Goal: Task Accomplishment & Management: Manage account settings

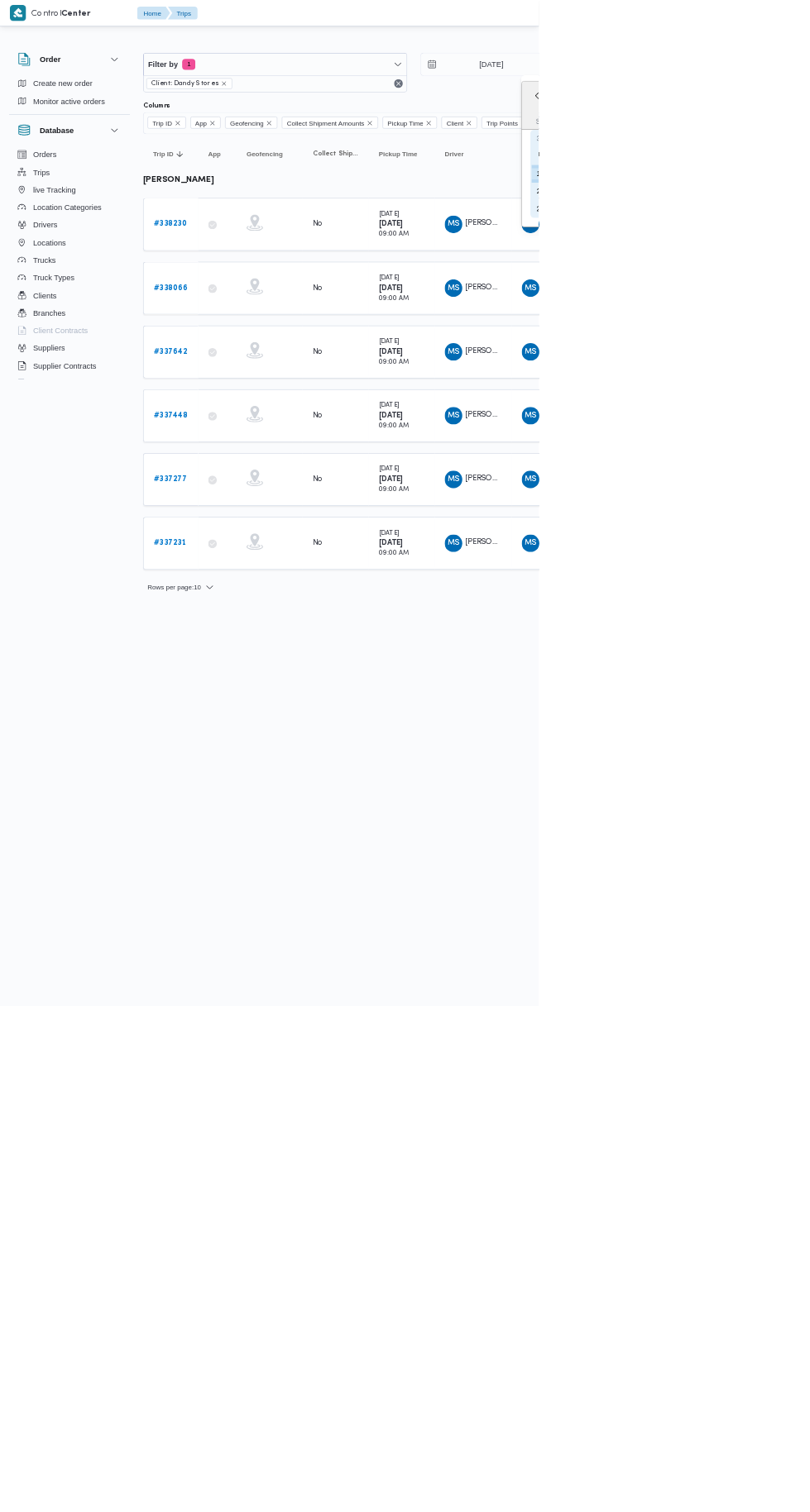
type input "[DATE]"
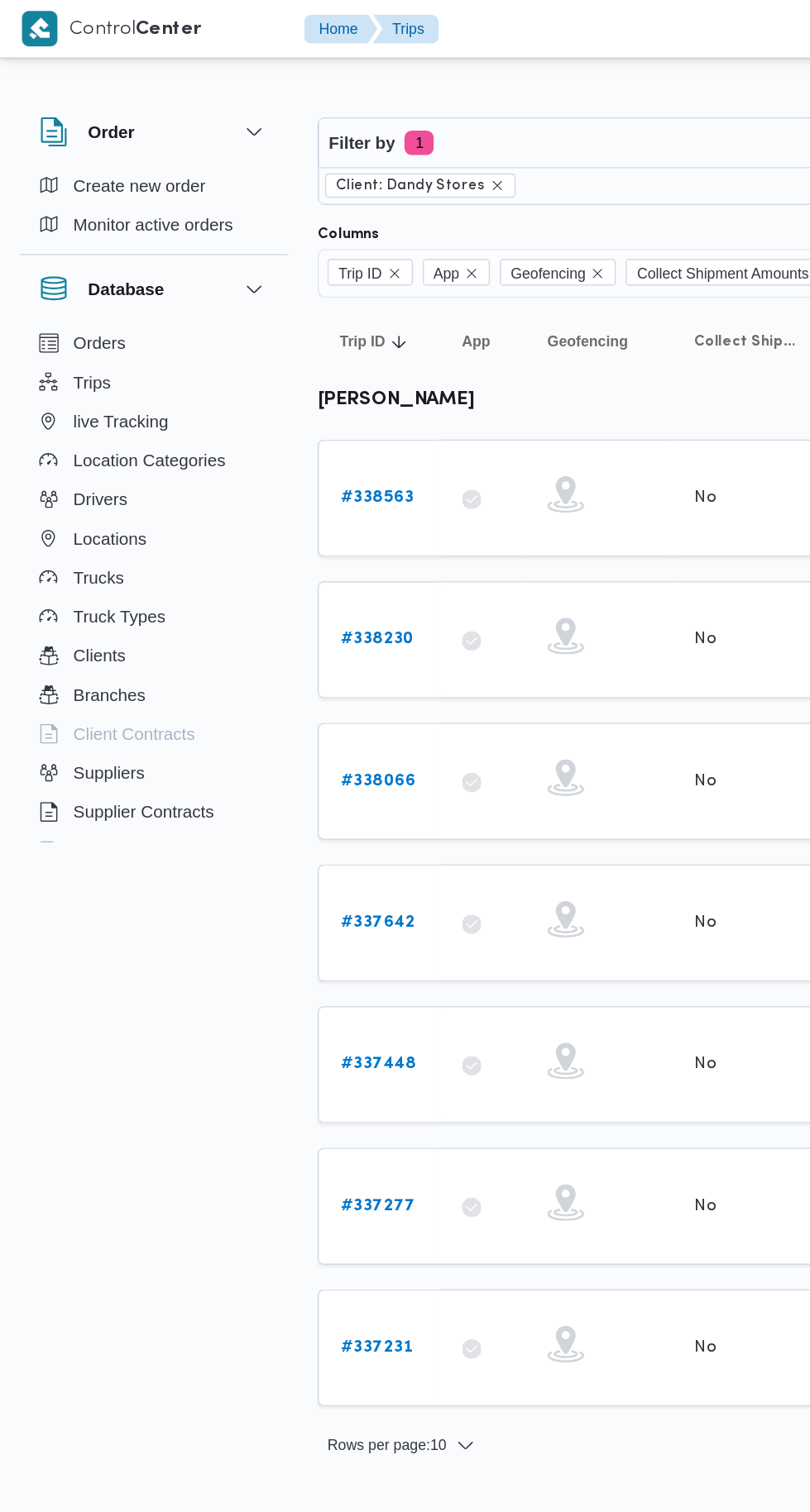
click at [263, 328] on link "# 338563" at bounding box center [256, 337] width 50 height 20
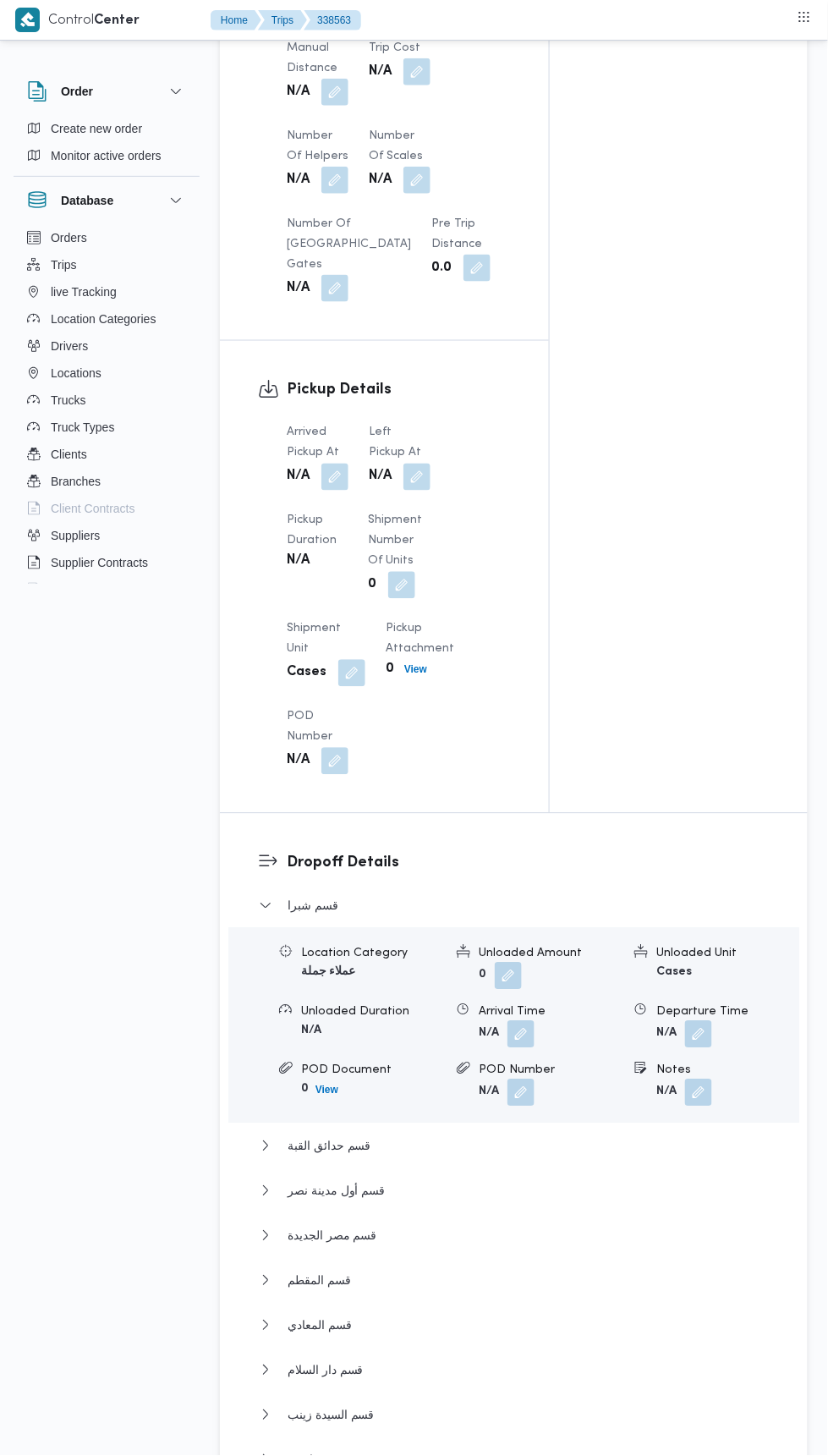
scroll to position [1761, 0]
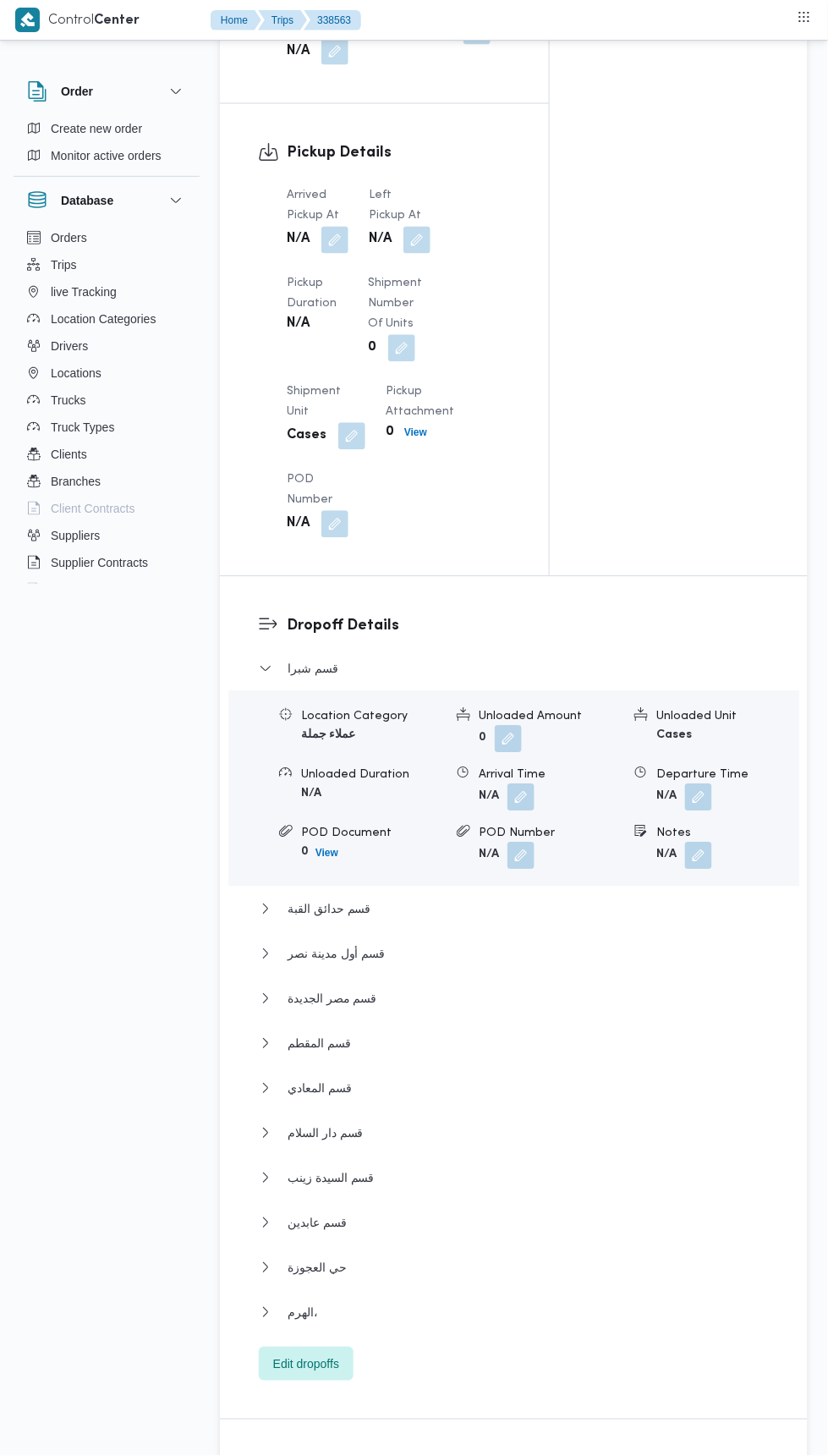
click at [336, 226] on button "button" at bounding box center [334, 240] width 27 height 27
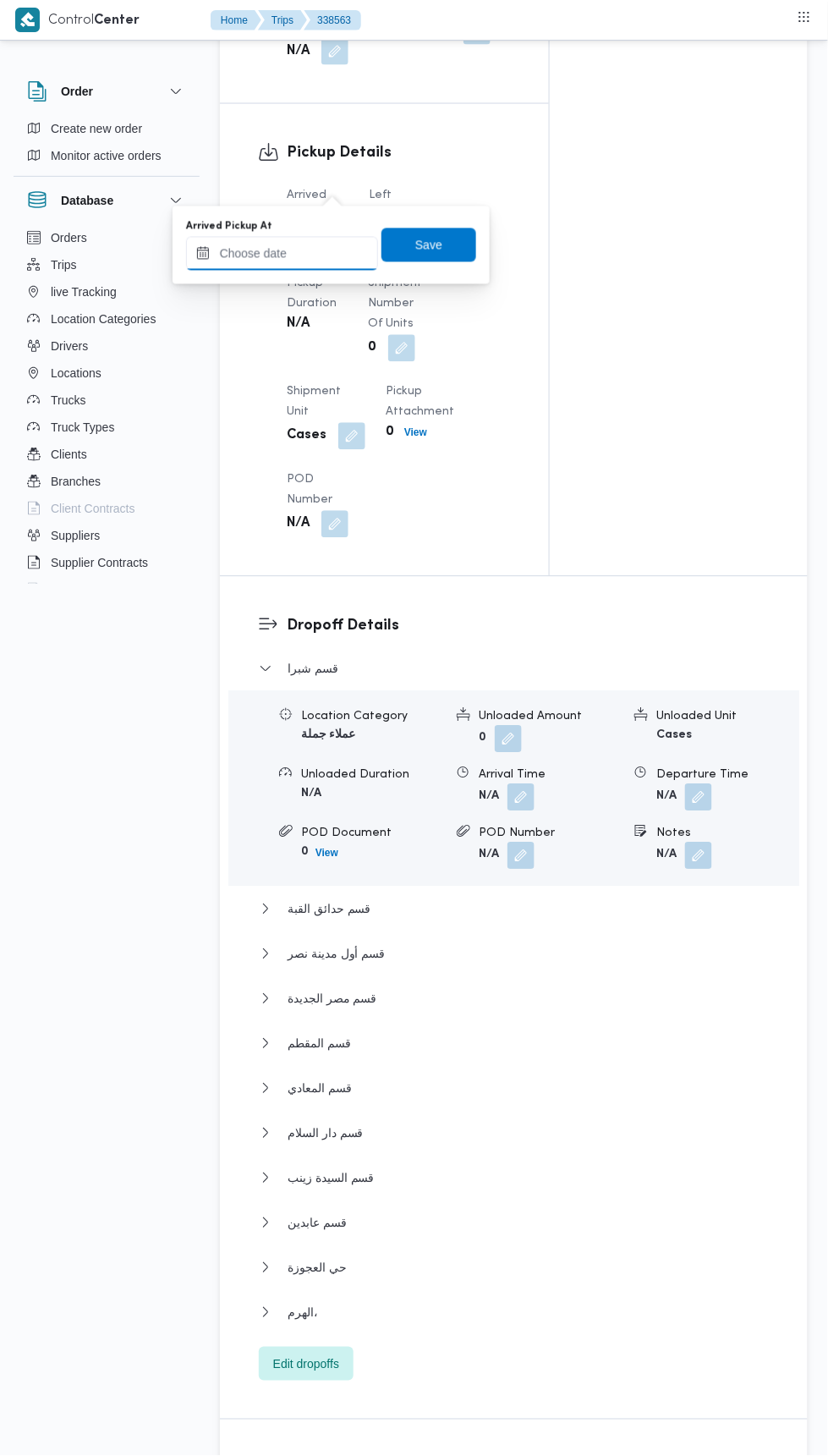
click at [334, 247] on input "Arrived Pickup At" at bounding box center [282, 254] width 192 height 34
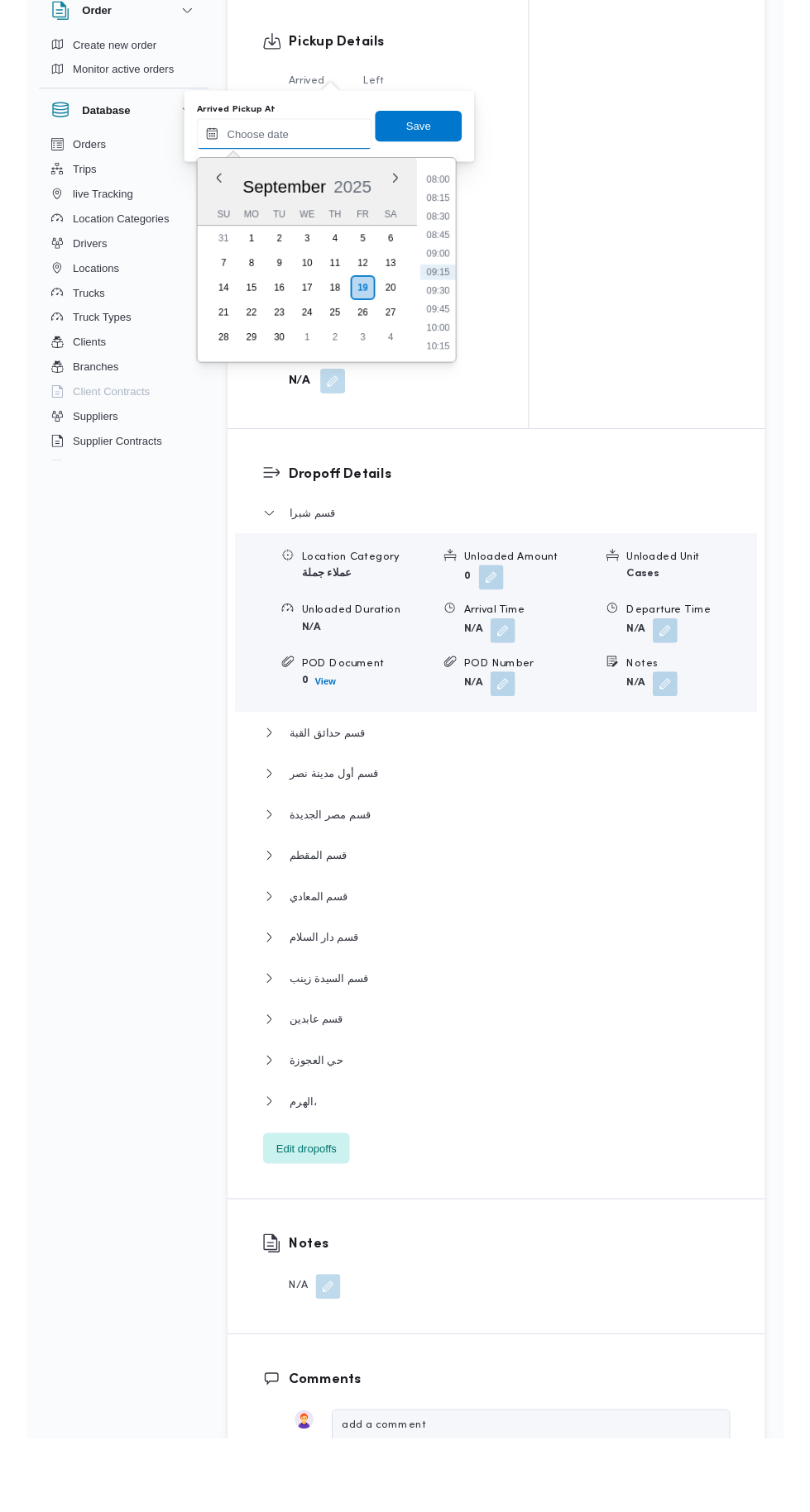
scroll to position [1747, 0]
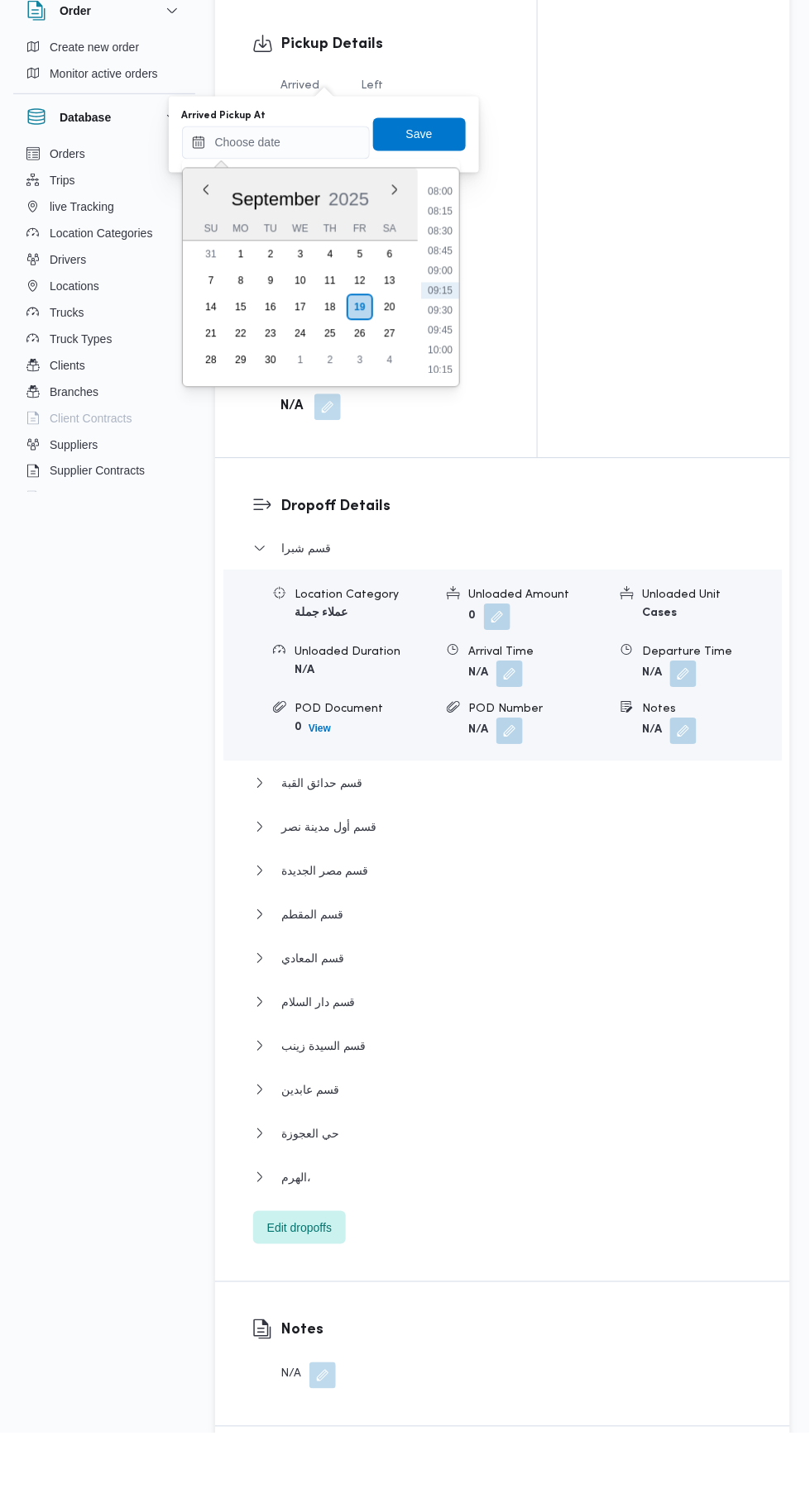
click at [441, 429] on li "10:00" at bounding box center [440, 429] width 38 height 16
type input "19/09/2025 10:00"
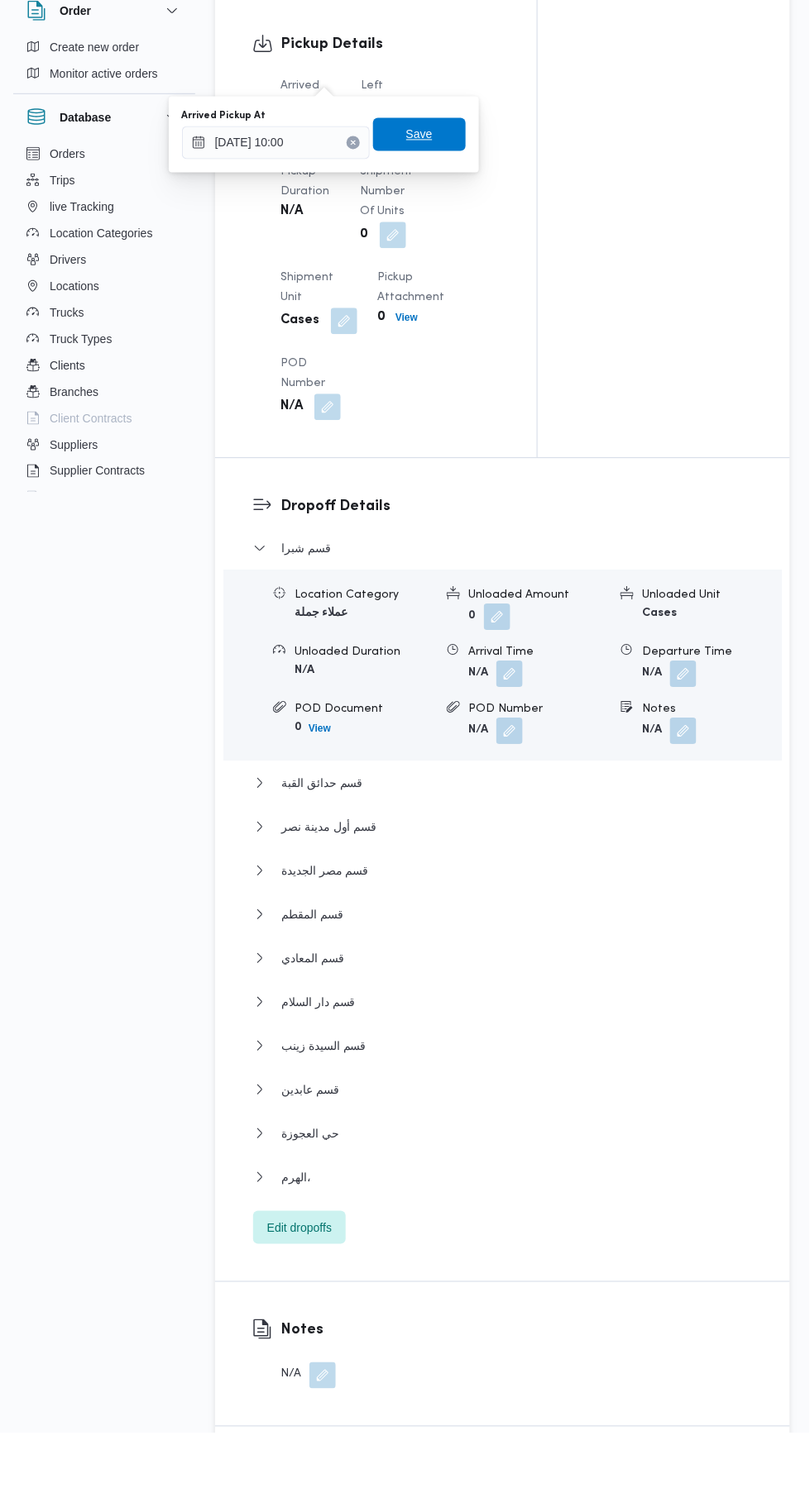
click at [442, 208] on span "Save" at bounding box center [420, 213] width 93 height 33
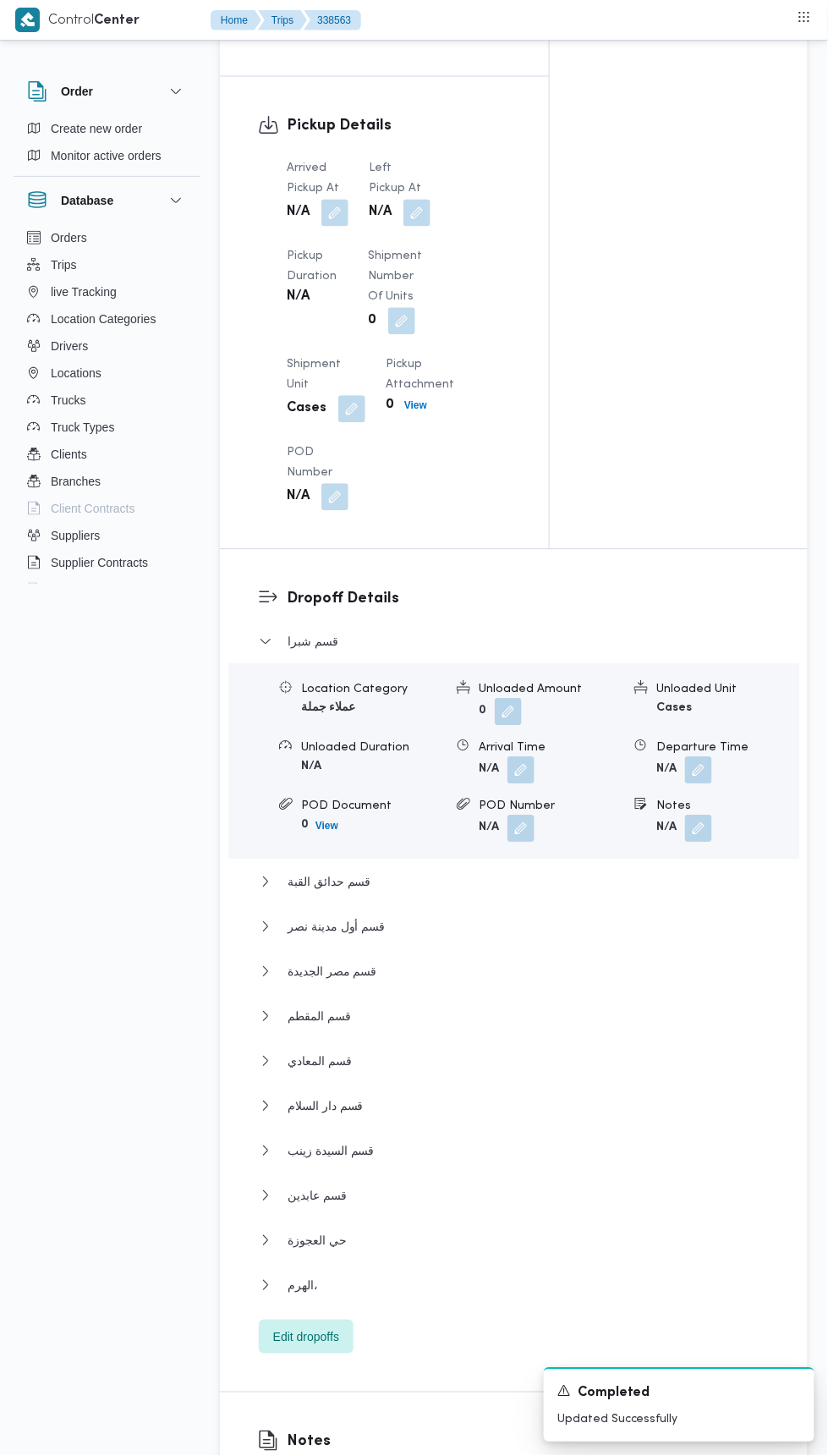
click at [413, 200] on button "button" at bounding box center [417, 213] width 27 height 27
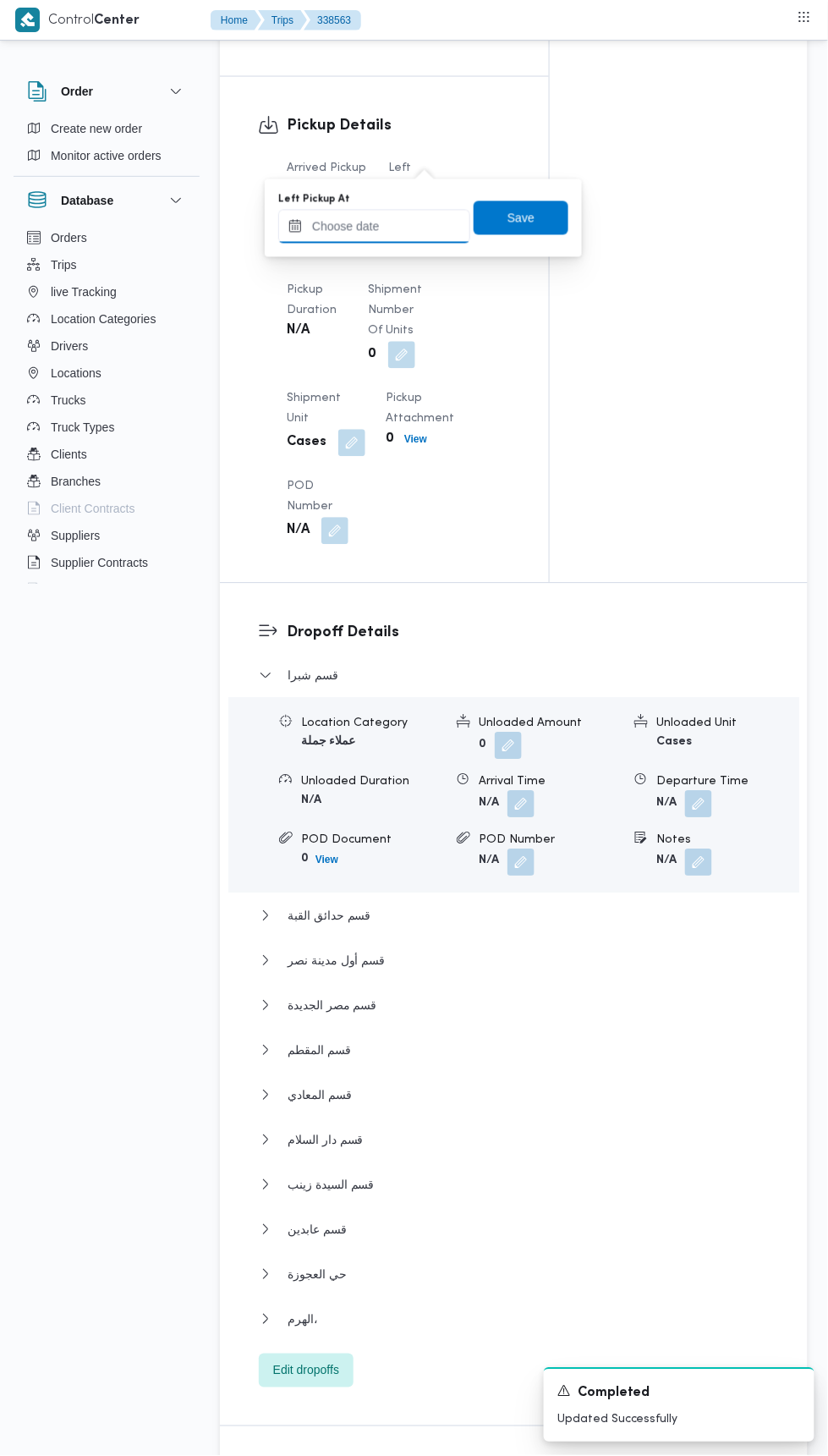
click at [399, 230] on input "Left Pickup At" at bounding box center [374, 226] width 192 height 34
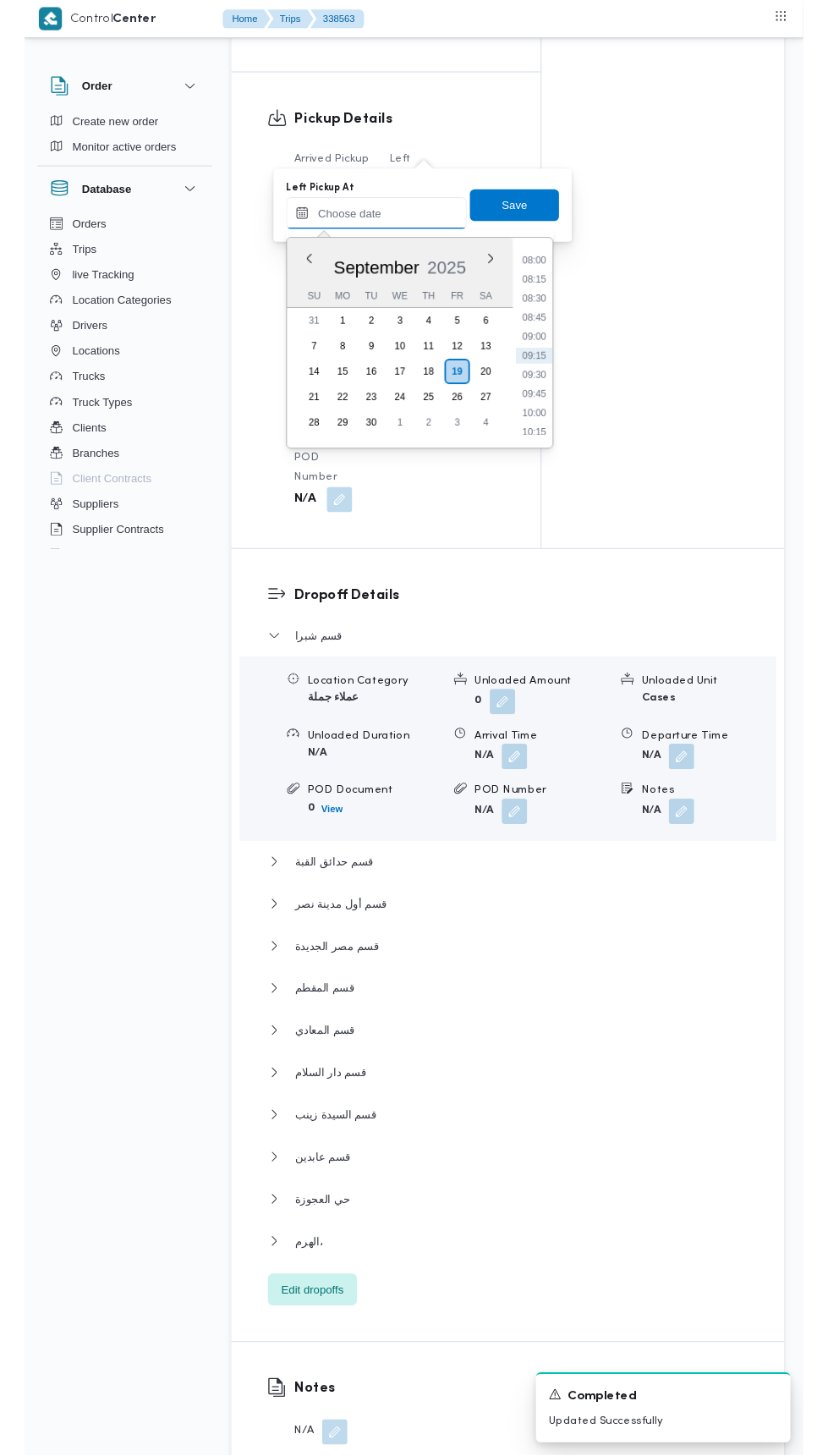
scroll to position [721, 0]
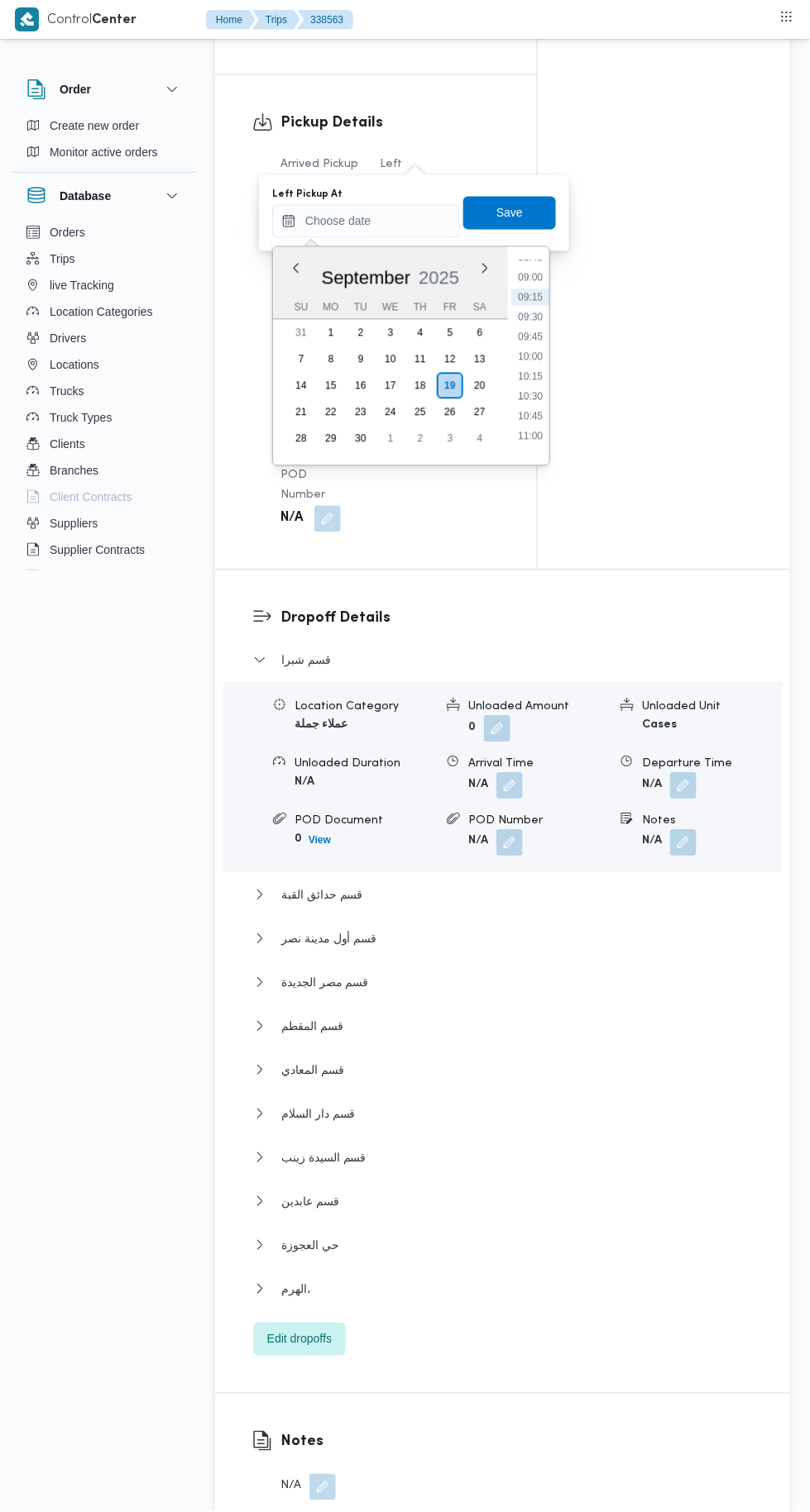
click at [539, 395] on li "10:30" at bounding box center [530, 396] width 38 height 16
type input "[DATE] 10:30"
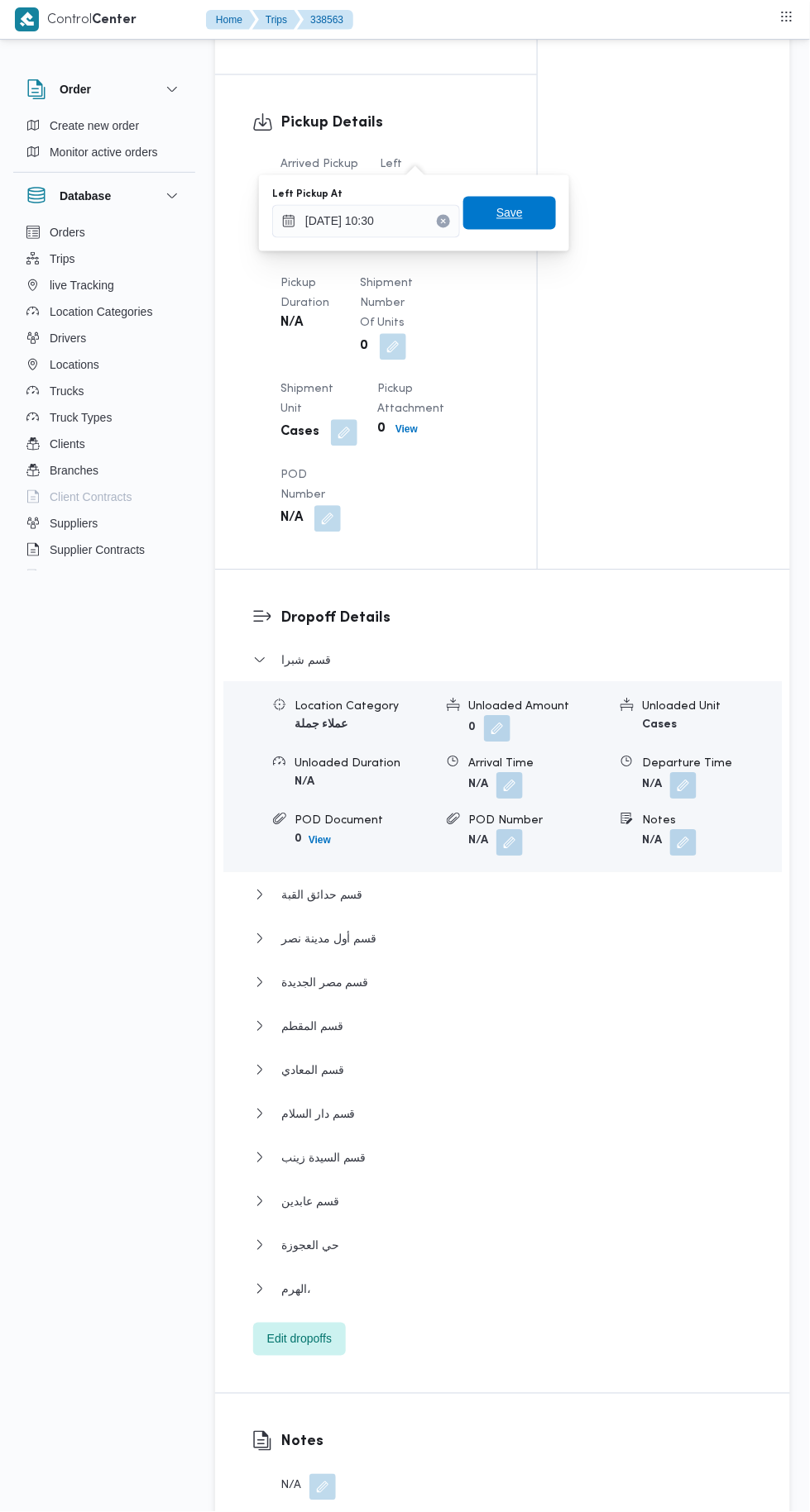
click at [527, 211] on span "Save" at bounding box center [510, 213] width 93 height 33
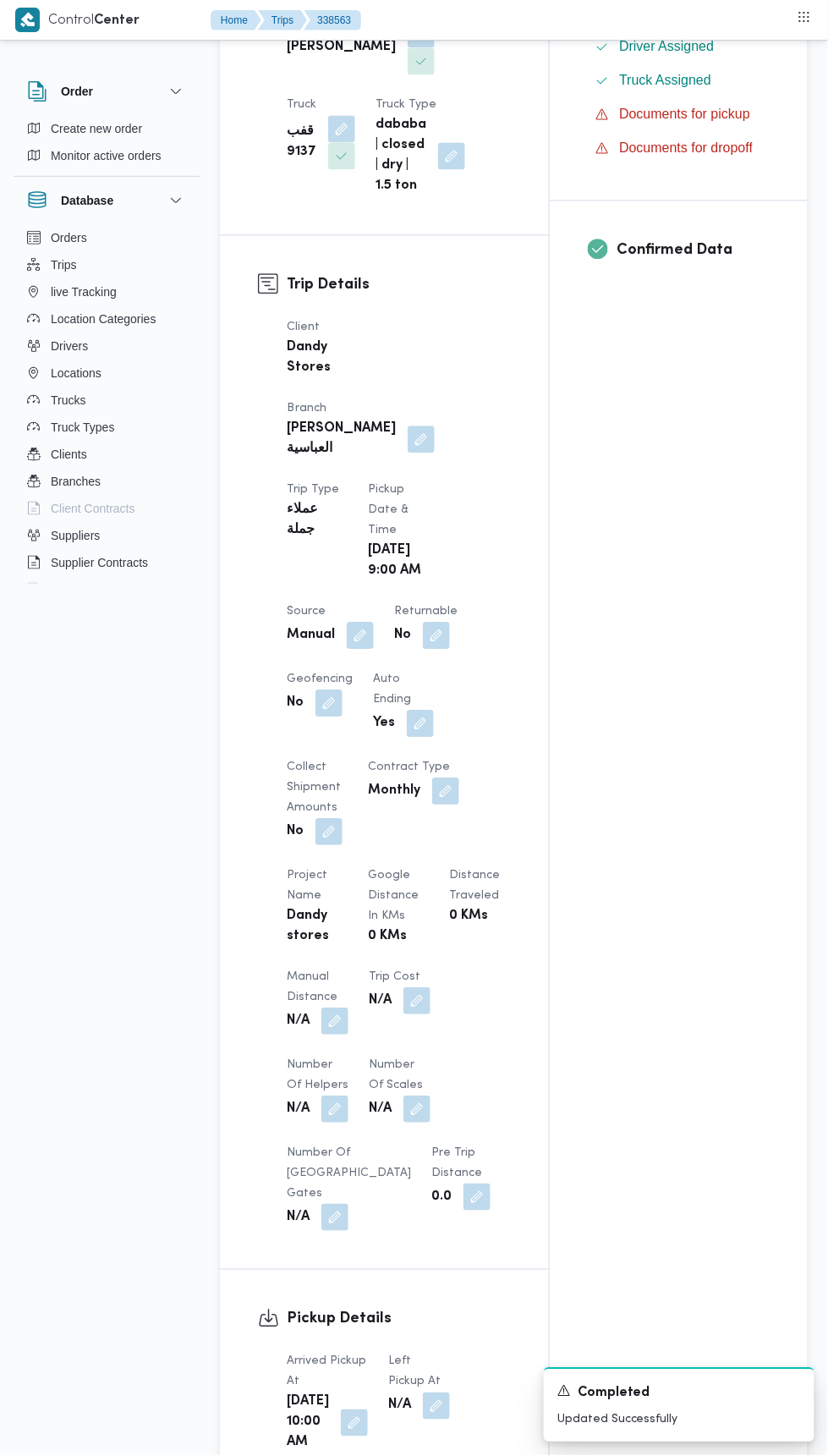
scroll to position [0, 0]
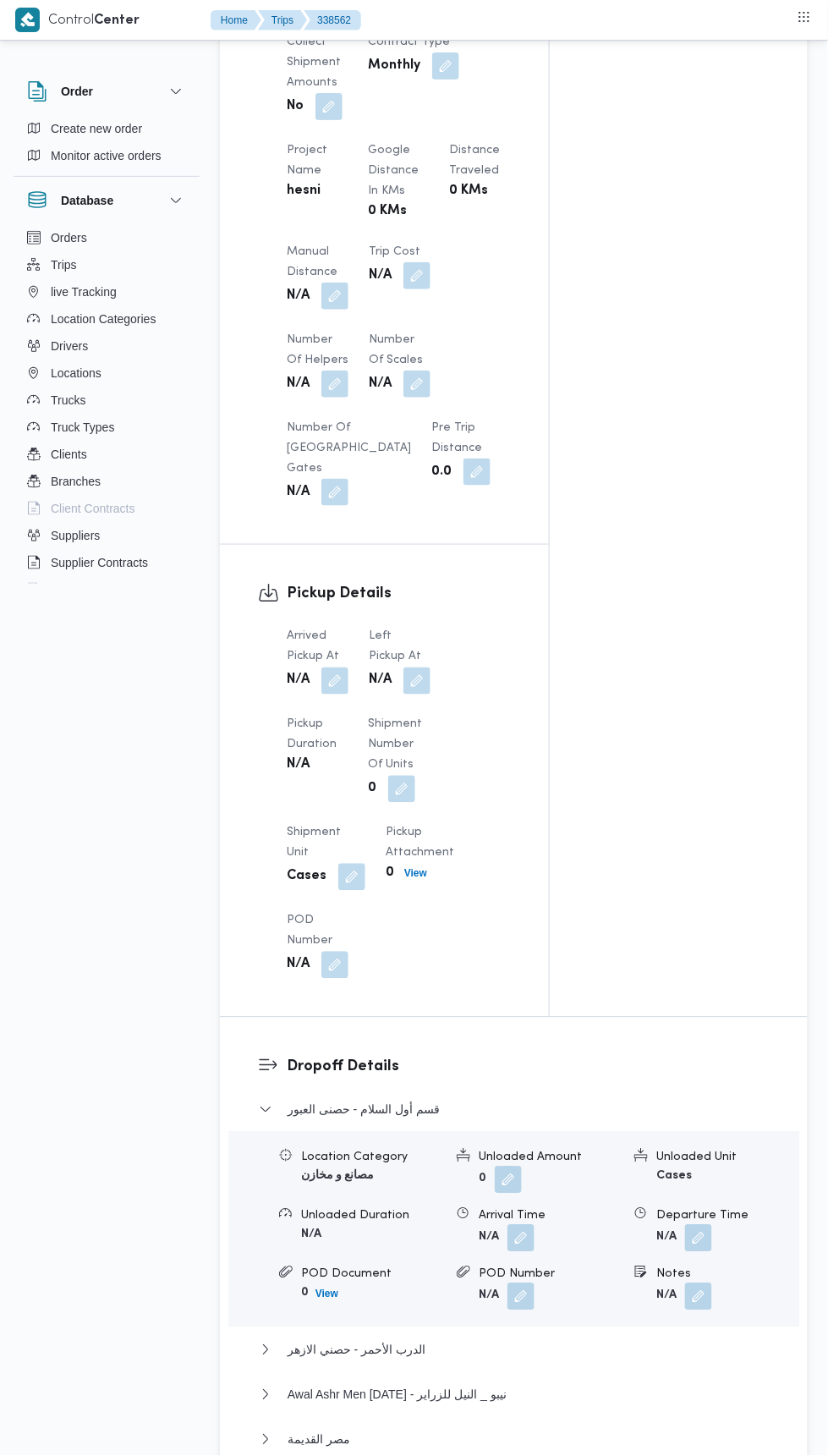
scroll to position [1295, 0]
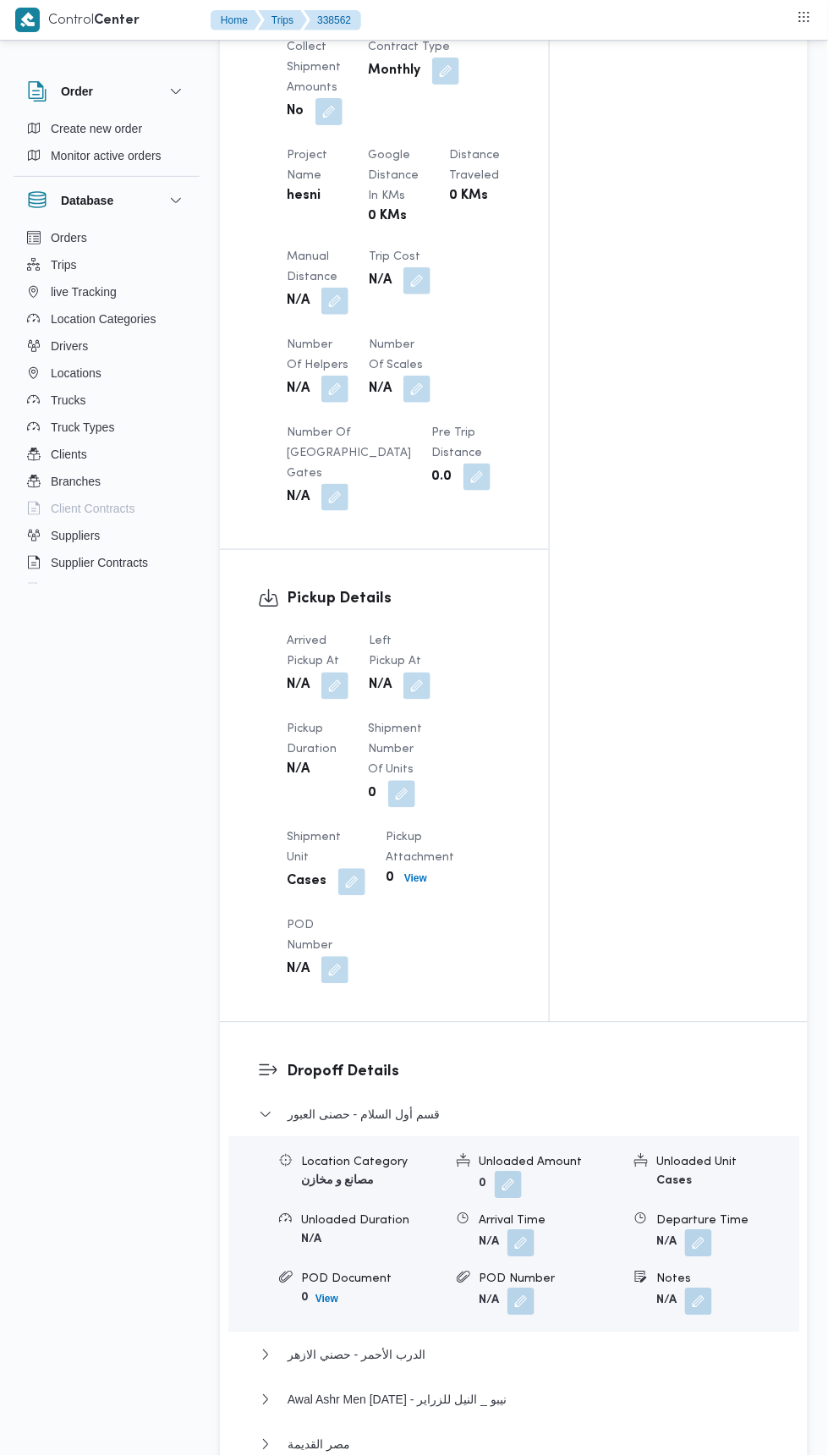
click at [343, 687] on button "button" at bounding box center [334, 685] width 27 height 27
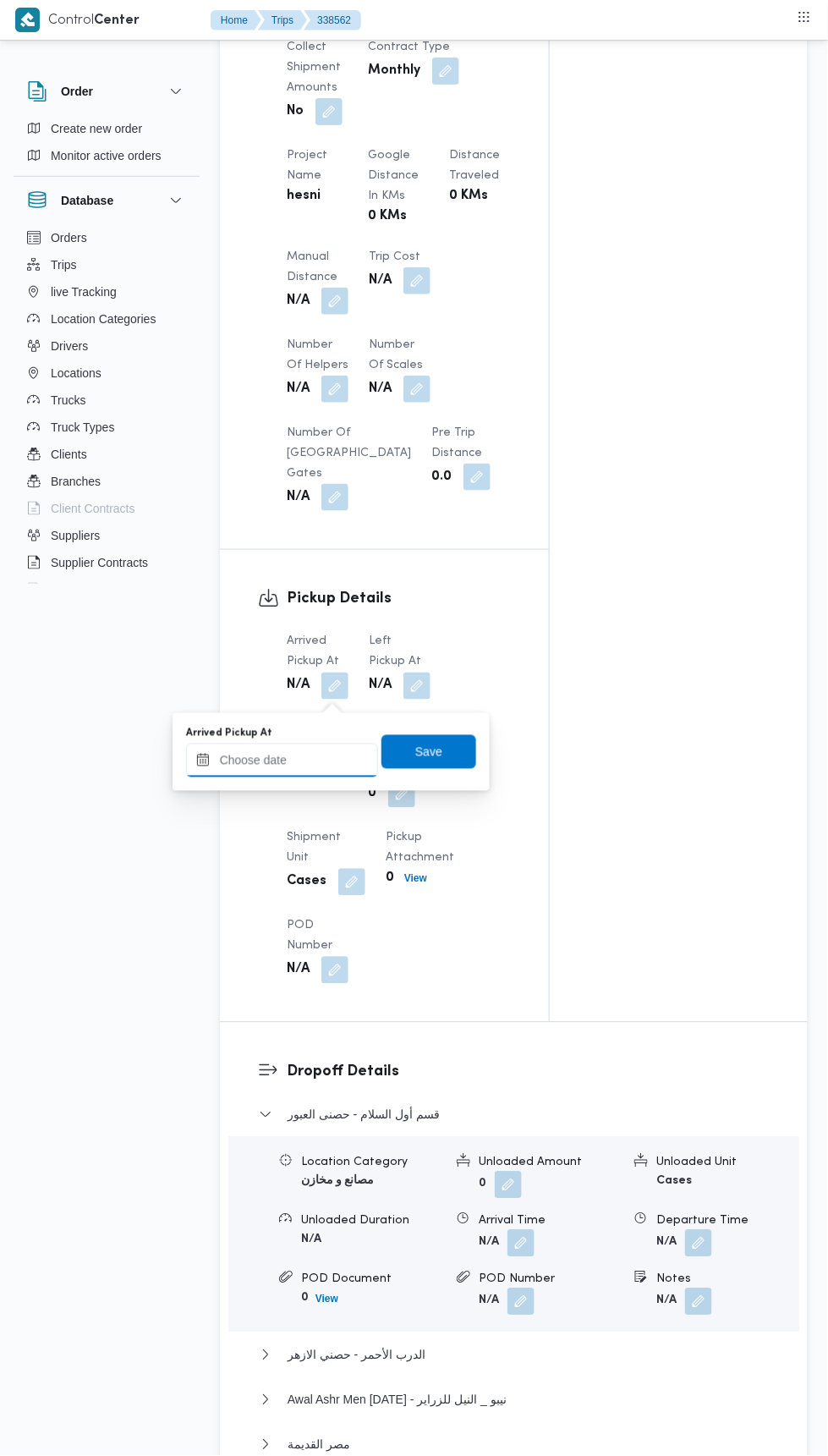
click at [342, 758] on input "Arrived Pickup At" at bounding box center [282, 760] width 192 height 34
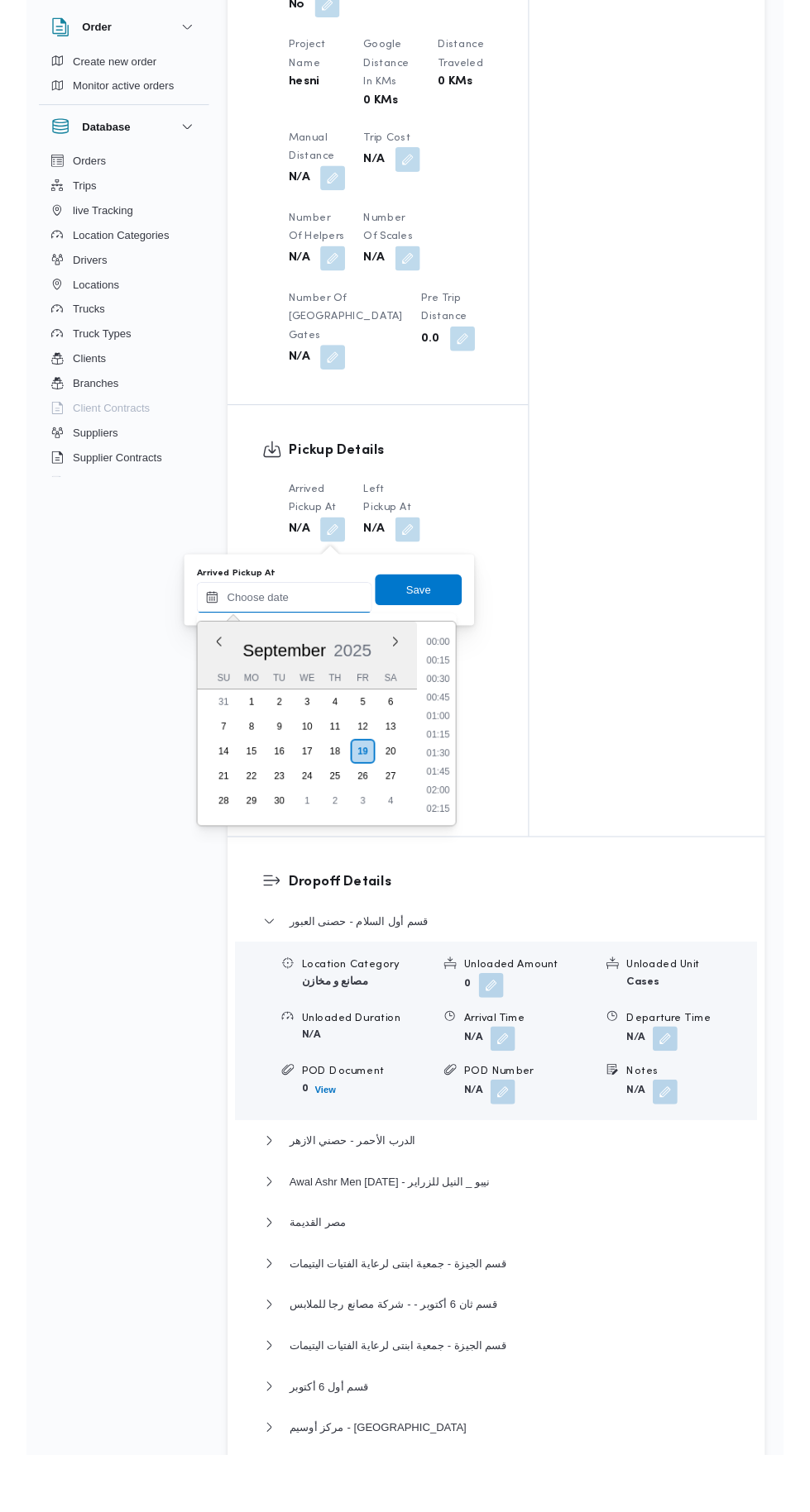
scroll to position [634, 0]
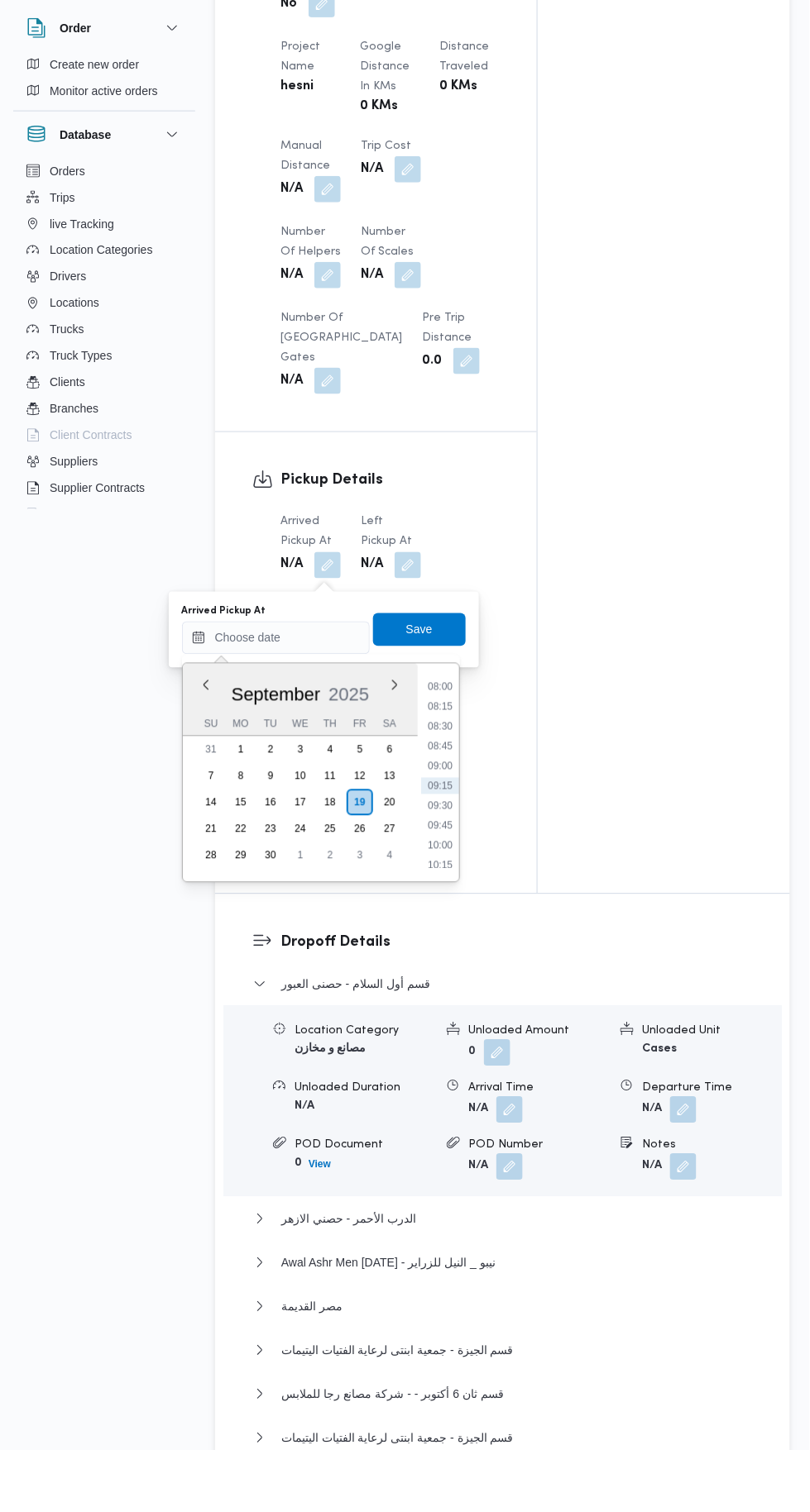
click at [448, 842] on li "09:15" at bounding box center [440, 847] width 38 height 16
type input "[DATE] 09:15"
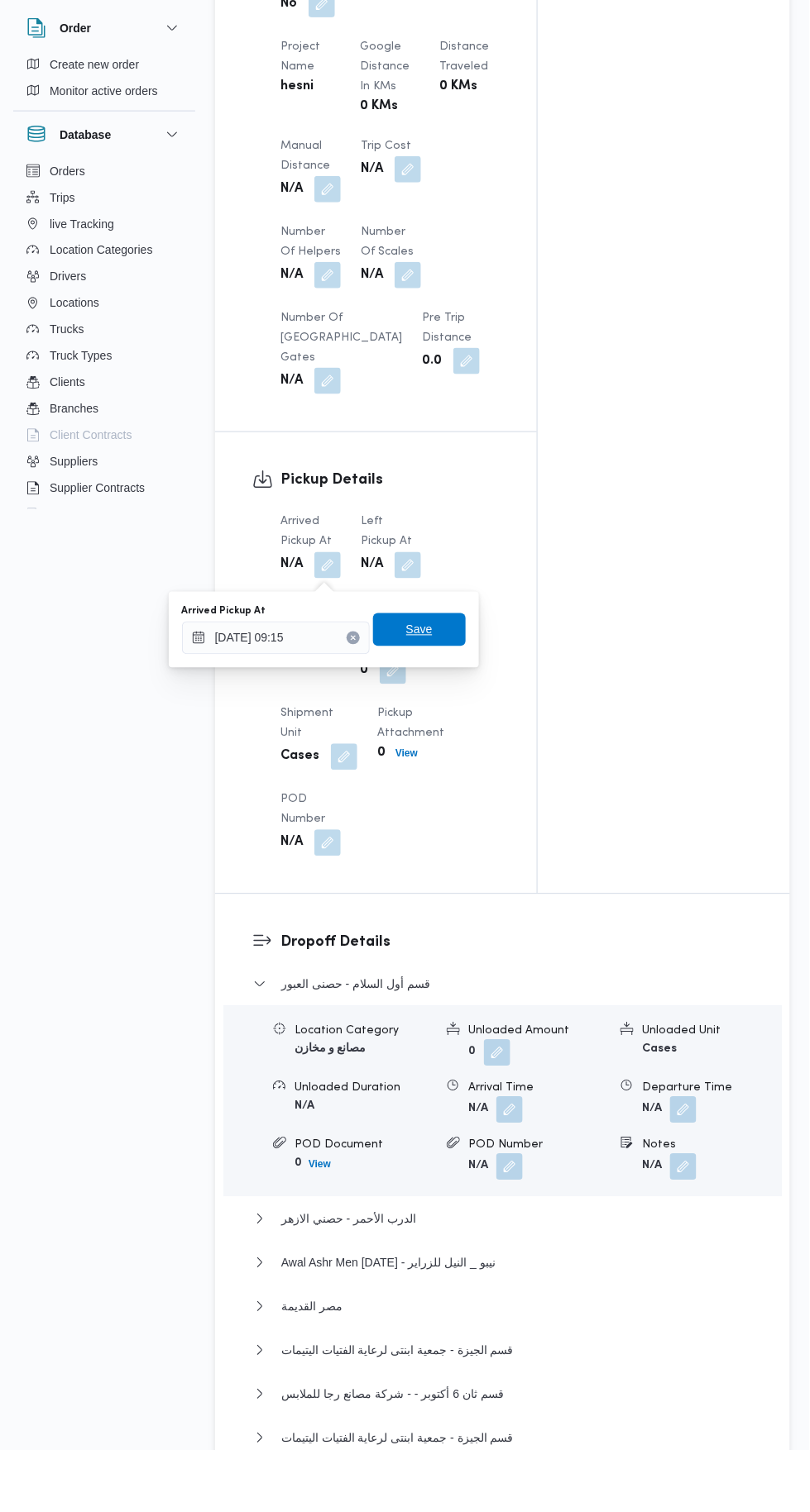
click at [450, 682] on span "Save" at bounding box center [420, 691] width 93 height 33
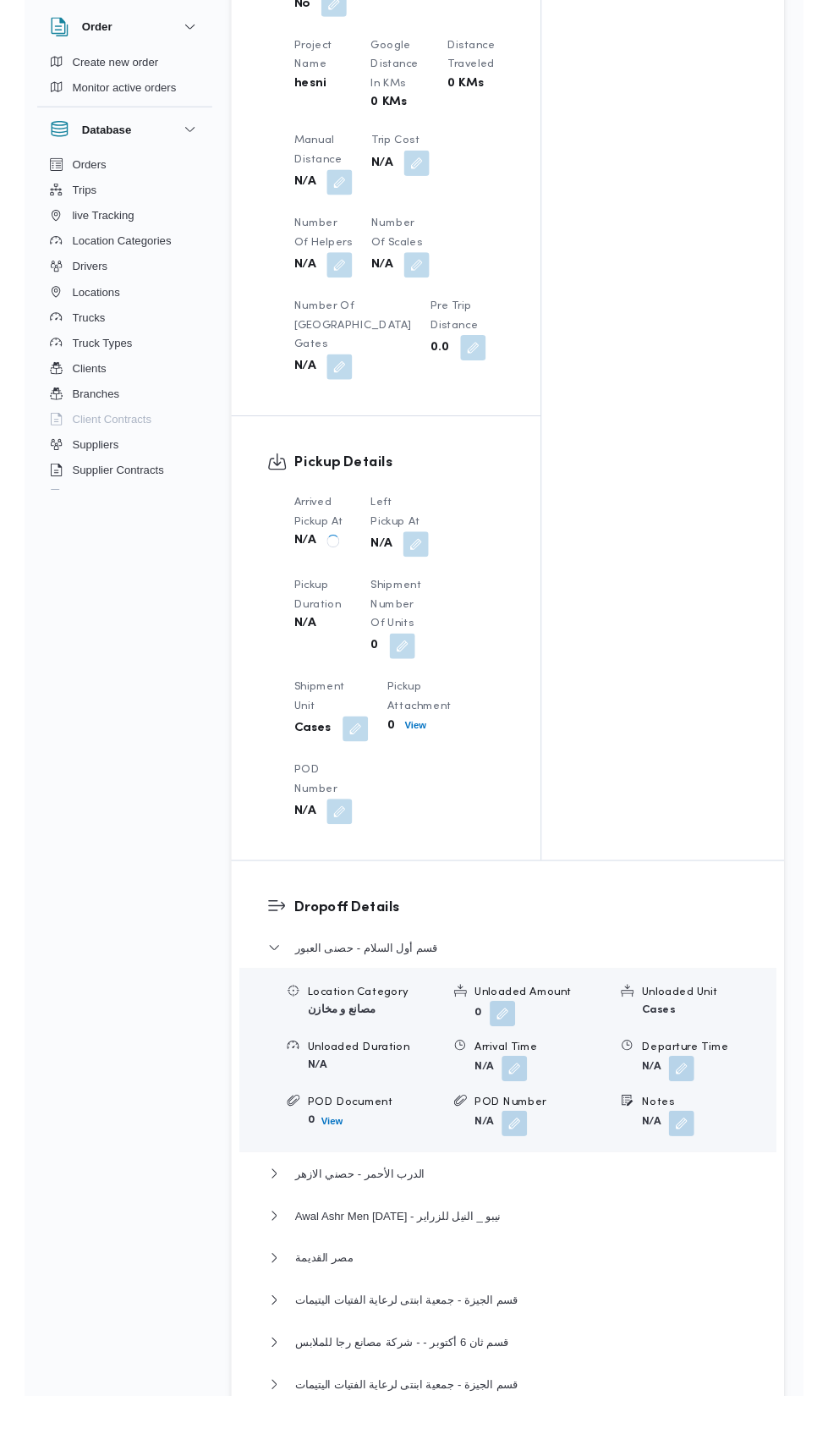
scroll to position [1339, 0]
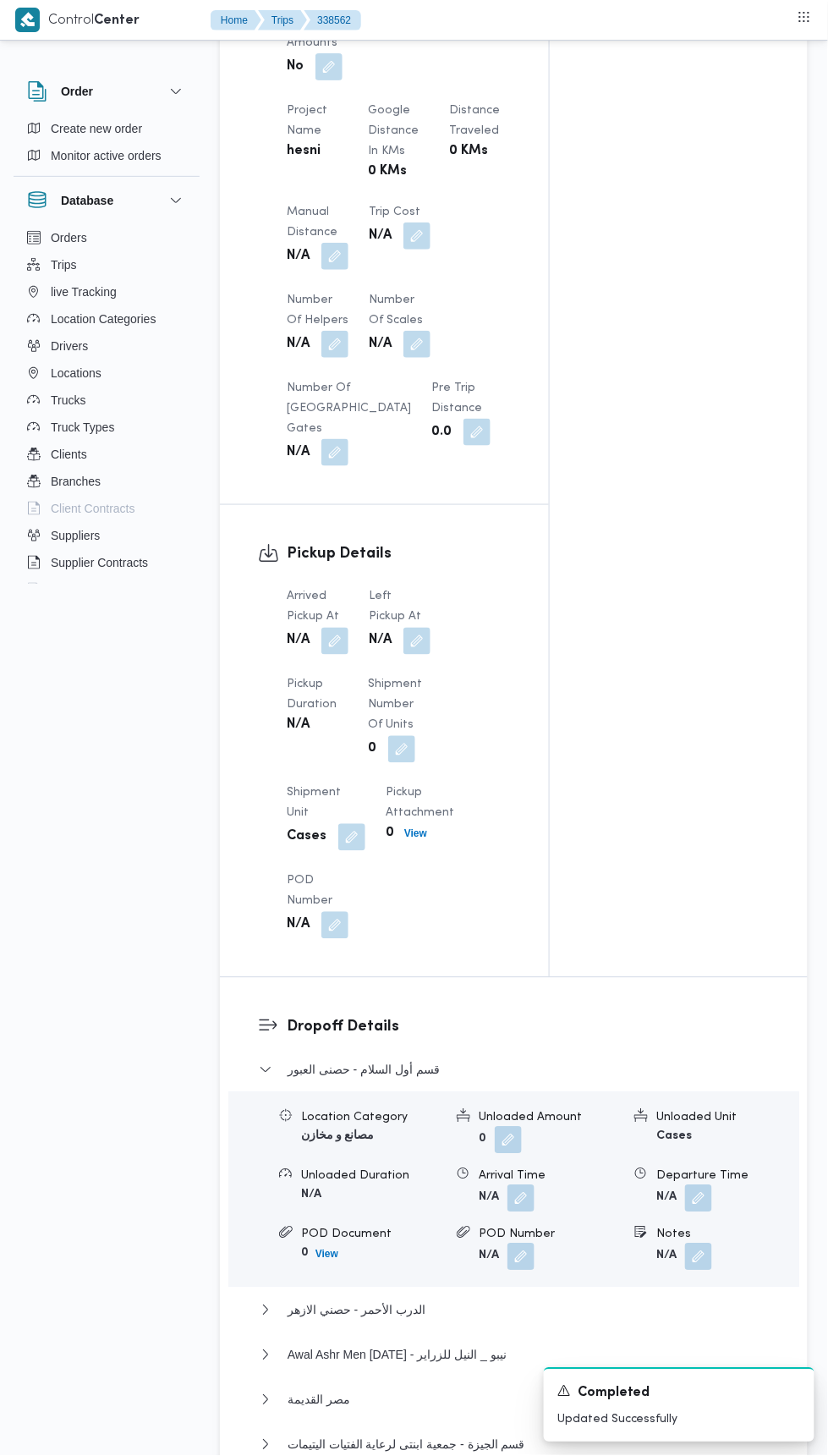
click at [421, 642] on button "button" at bounding box center [417, 641] width 27 height 27
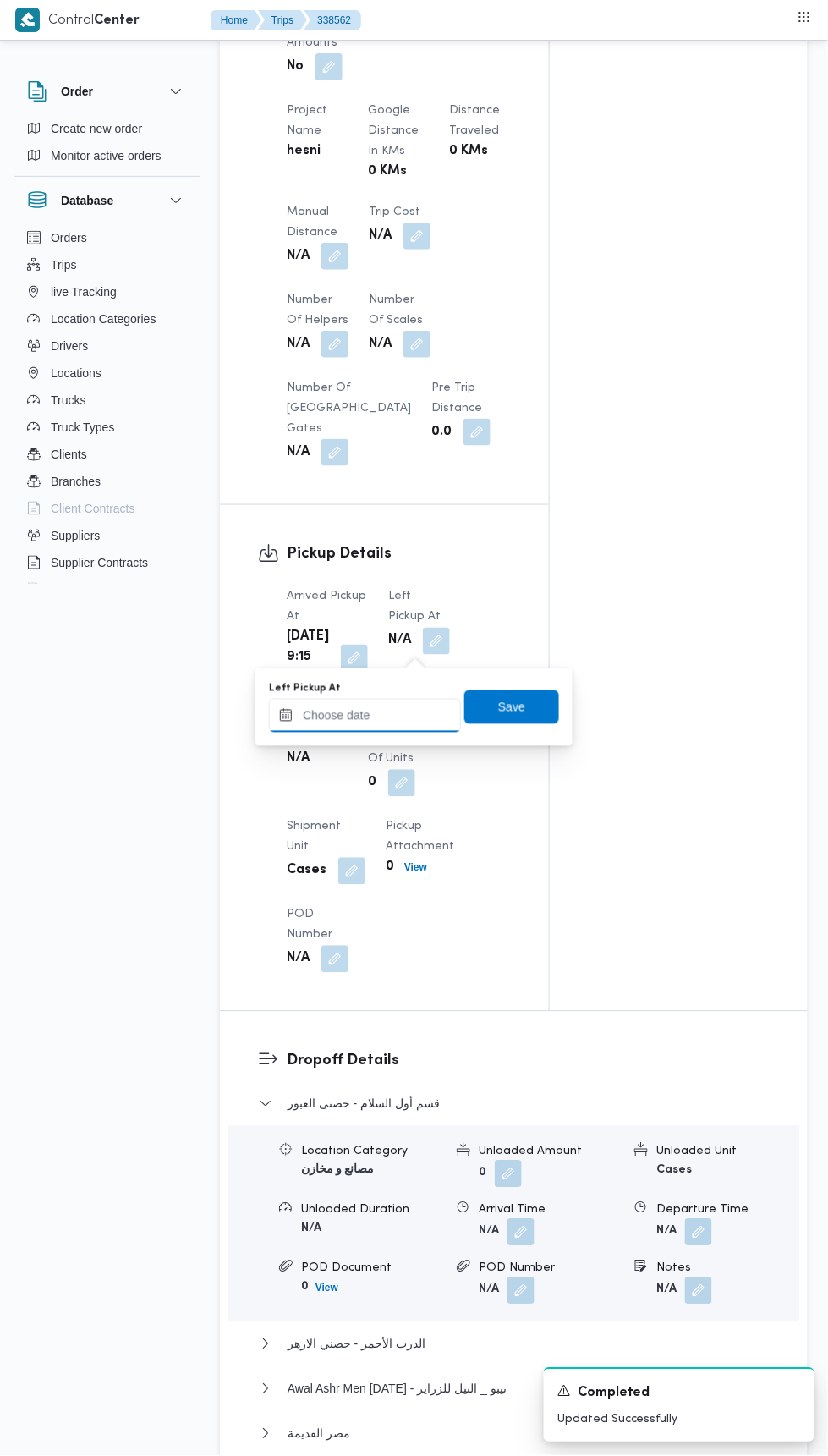
click at [402, 720] on input "Left Pickup At" at bounding box center [365, 715] width 192 height 34
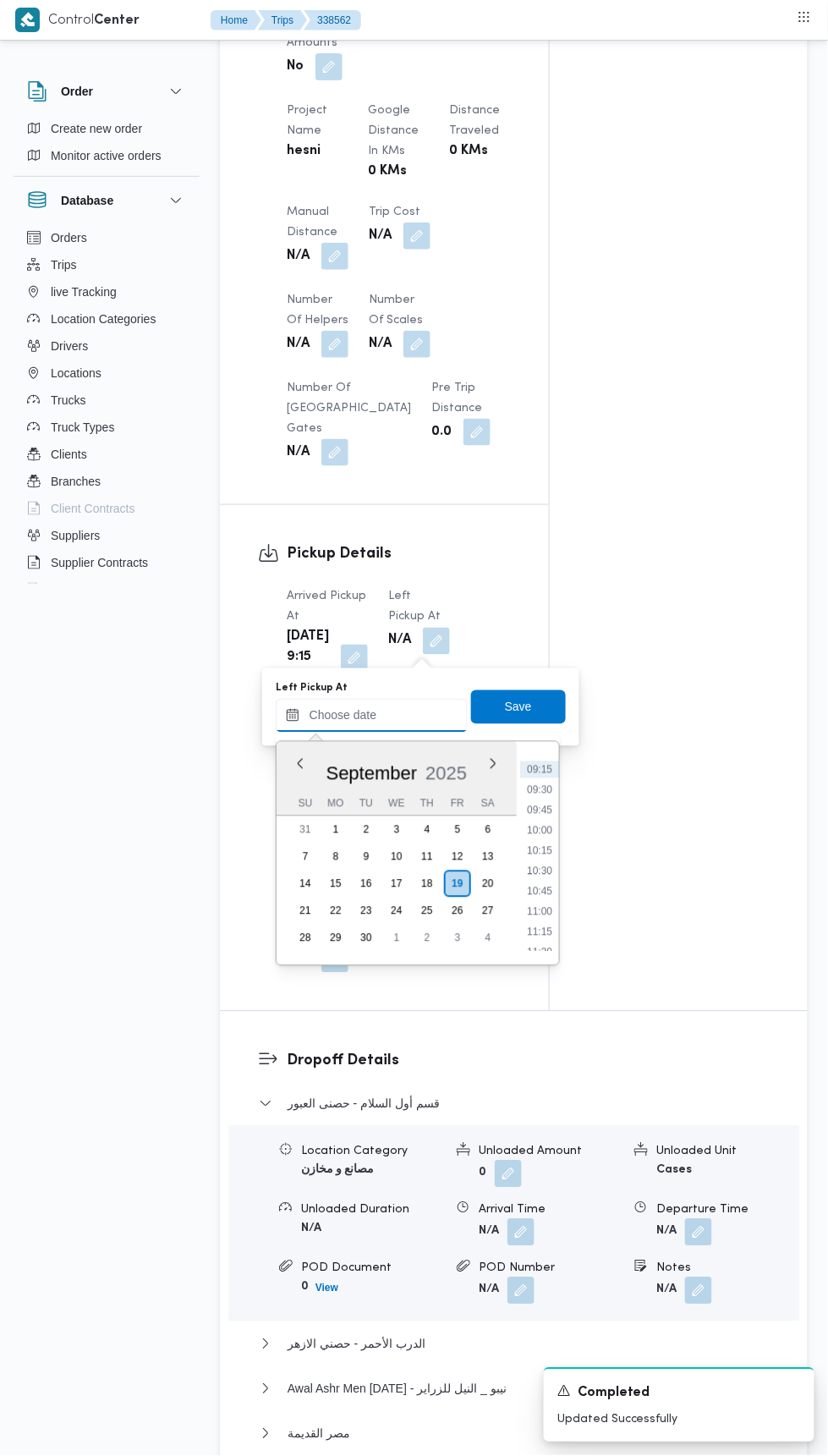
scroll to position [762, 0]
click at [542, 857] on li "10:30" at bounding box center [539, 855] width 39 height 17
type input "[DATE] 10:30"
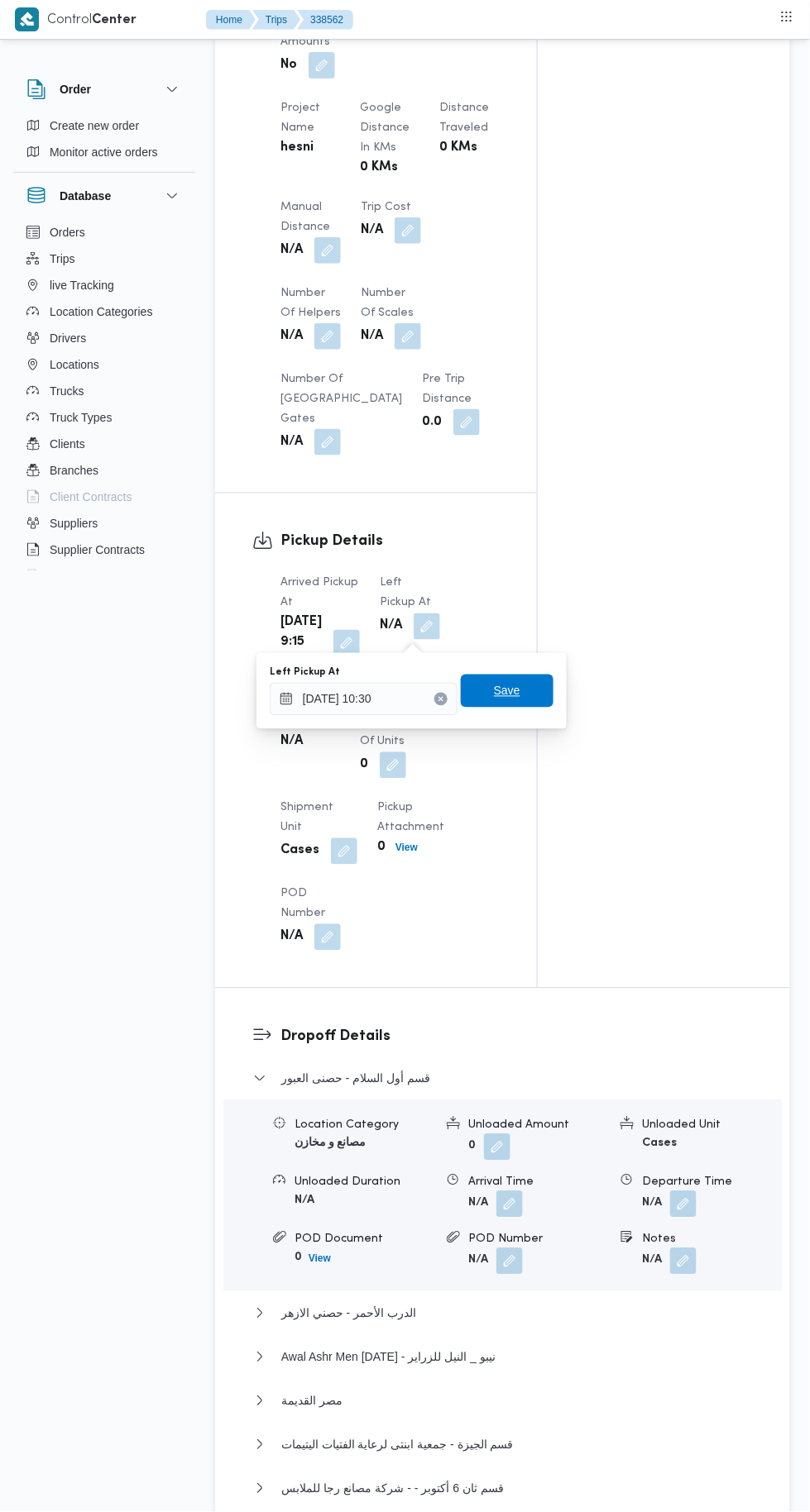
click at [524, 696] on span "Save" at bounding box center [507, 691] width 93 height 33
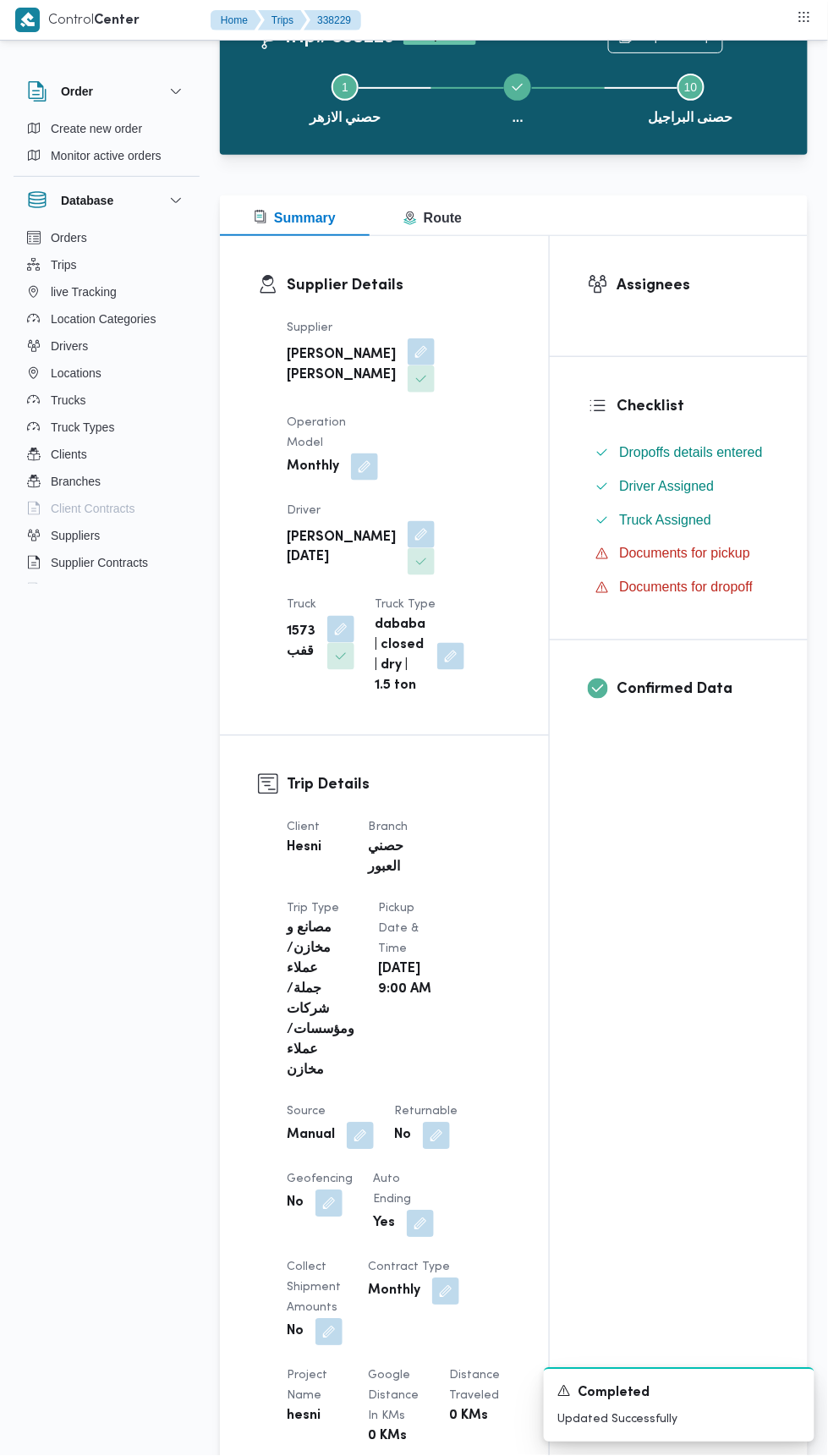
scroll to position [80, 0]
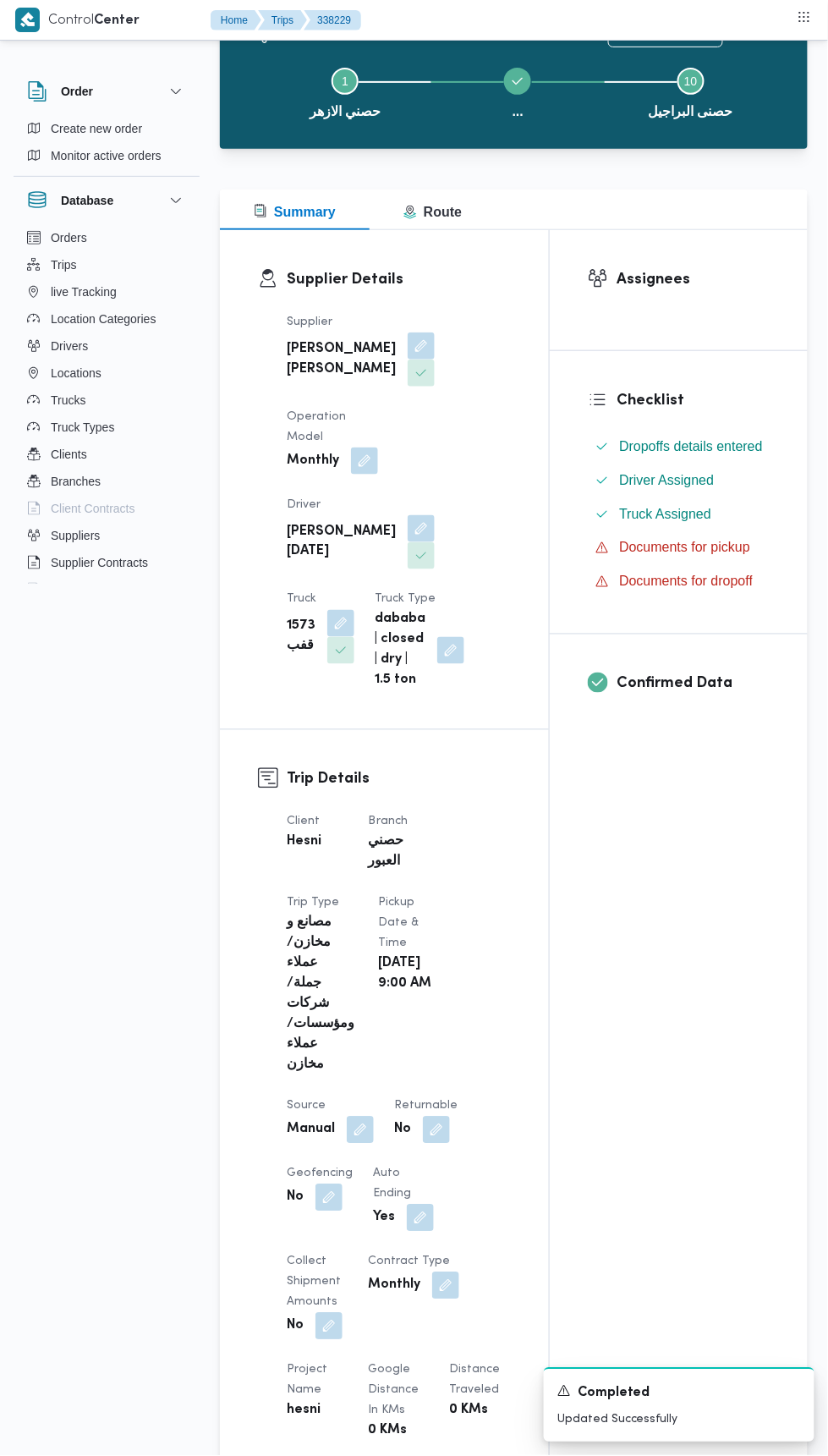
click at [754, 1082] on div "Assignees Checklist Dropoffs details entered Driver Assigned Truck Assigned Doc…" at bounding box center [679, 1250] width 258 height 2041
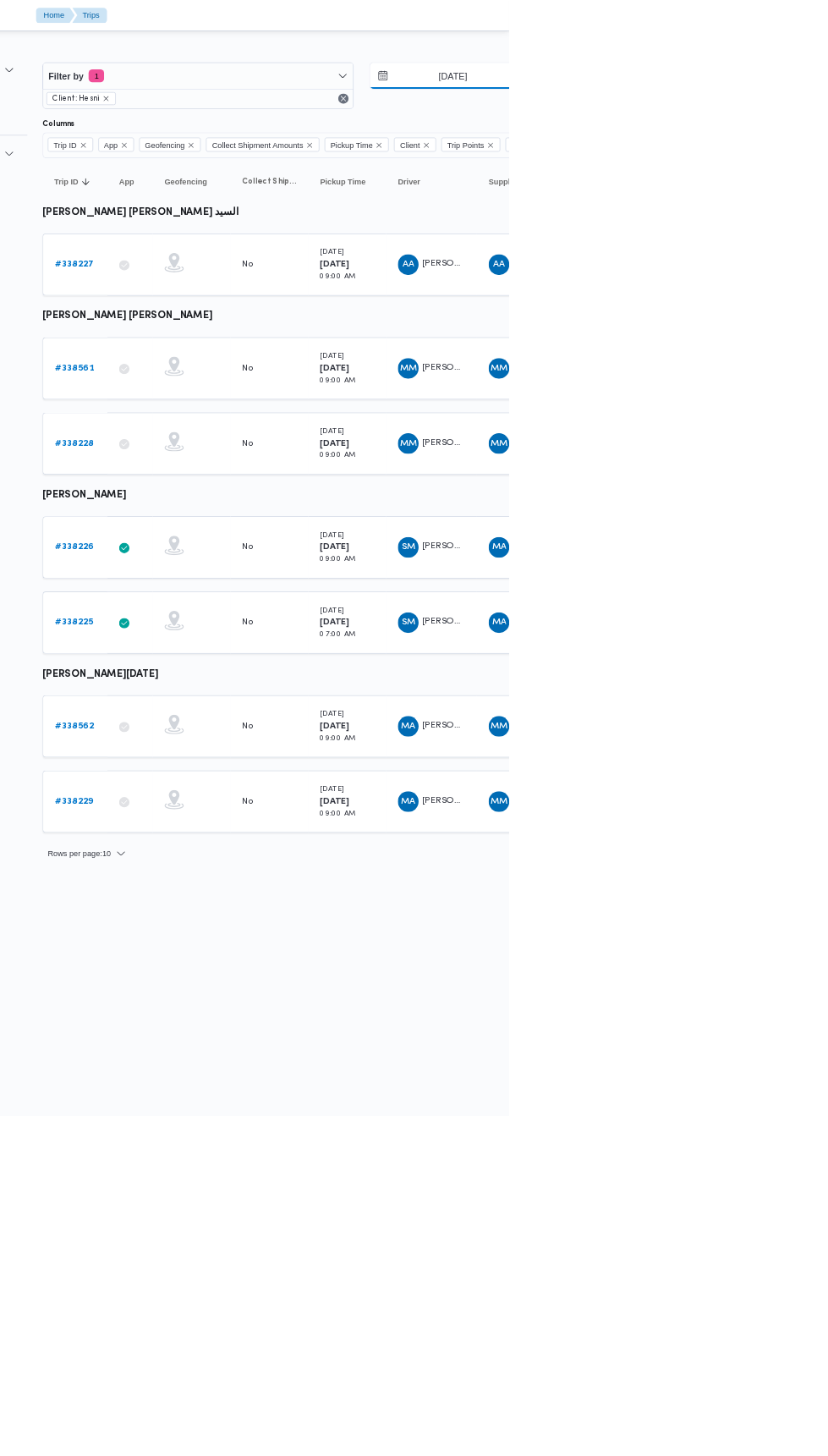
click at [739, 101] on input "[DATE]" at bounding box center [743, 99] width 192 height 34
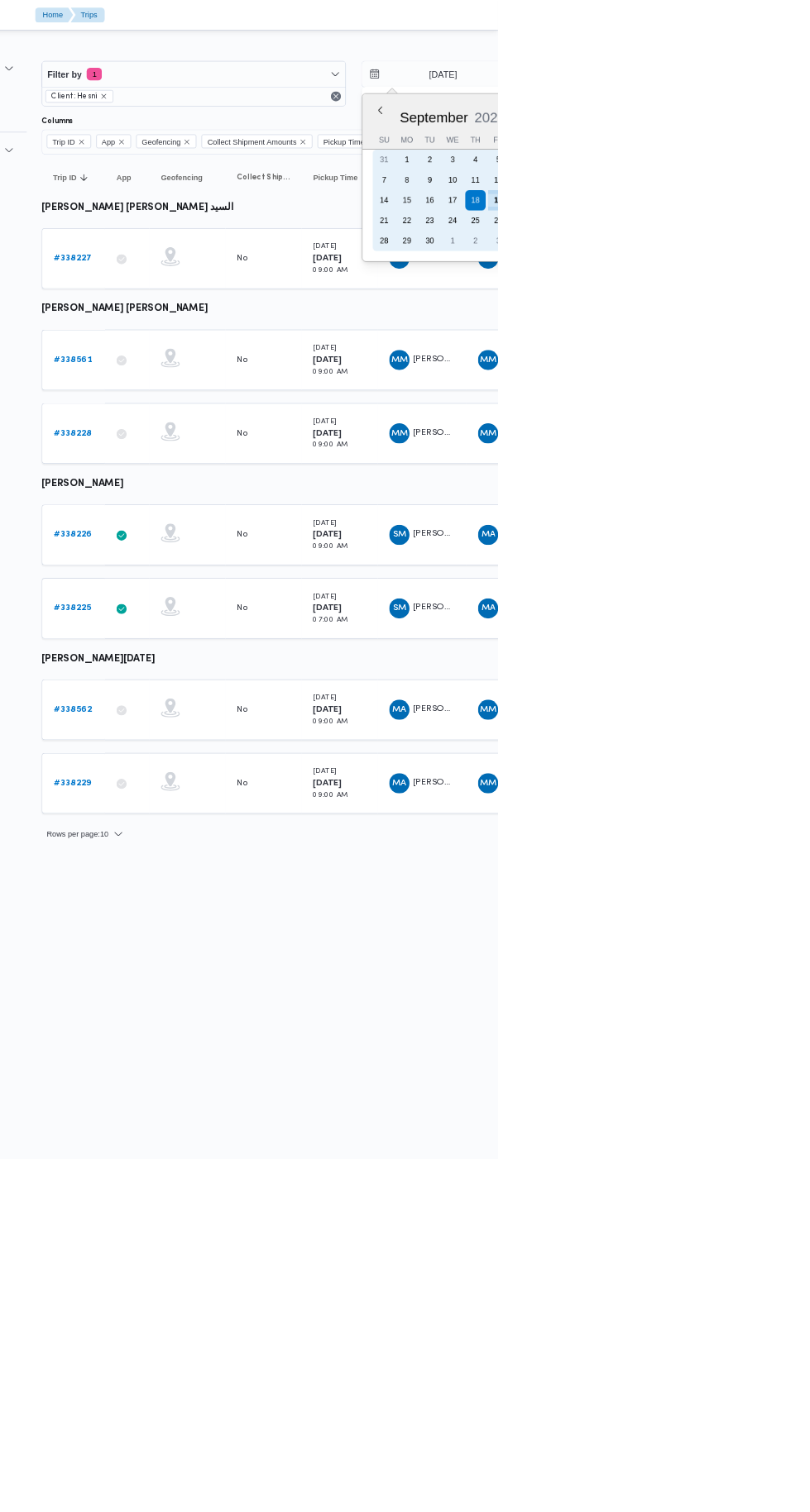
click at [809, 243] on div "12" at bounding box center [810, 234] width 27 height 27
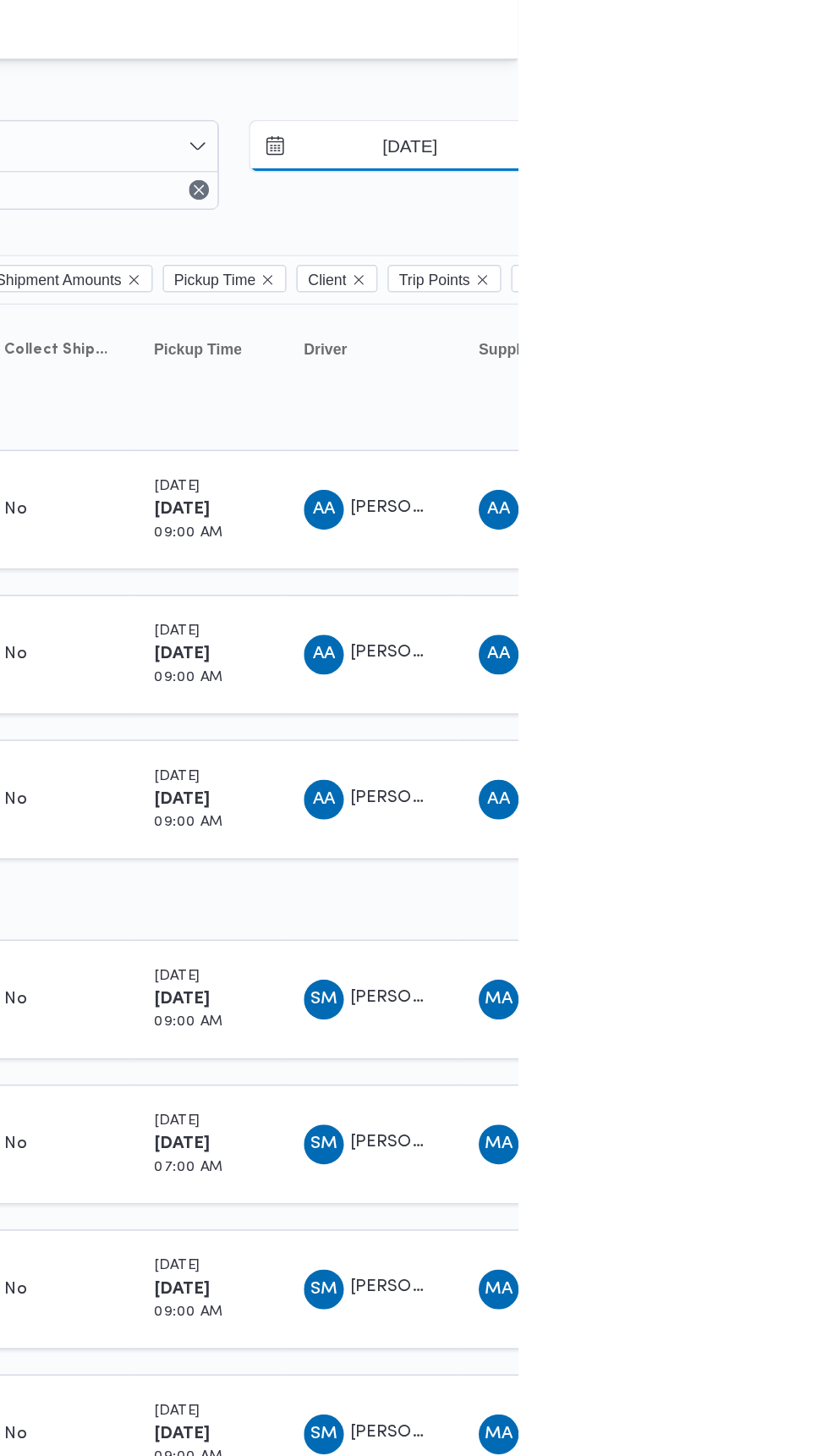
click at [774, 97] on input "[DATE]" at bounding box center [743, 99] width 192 height 34
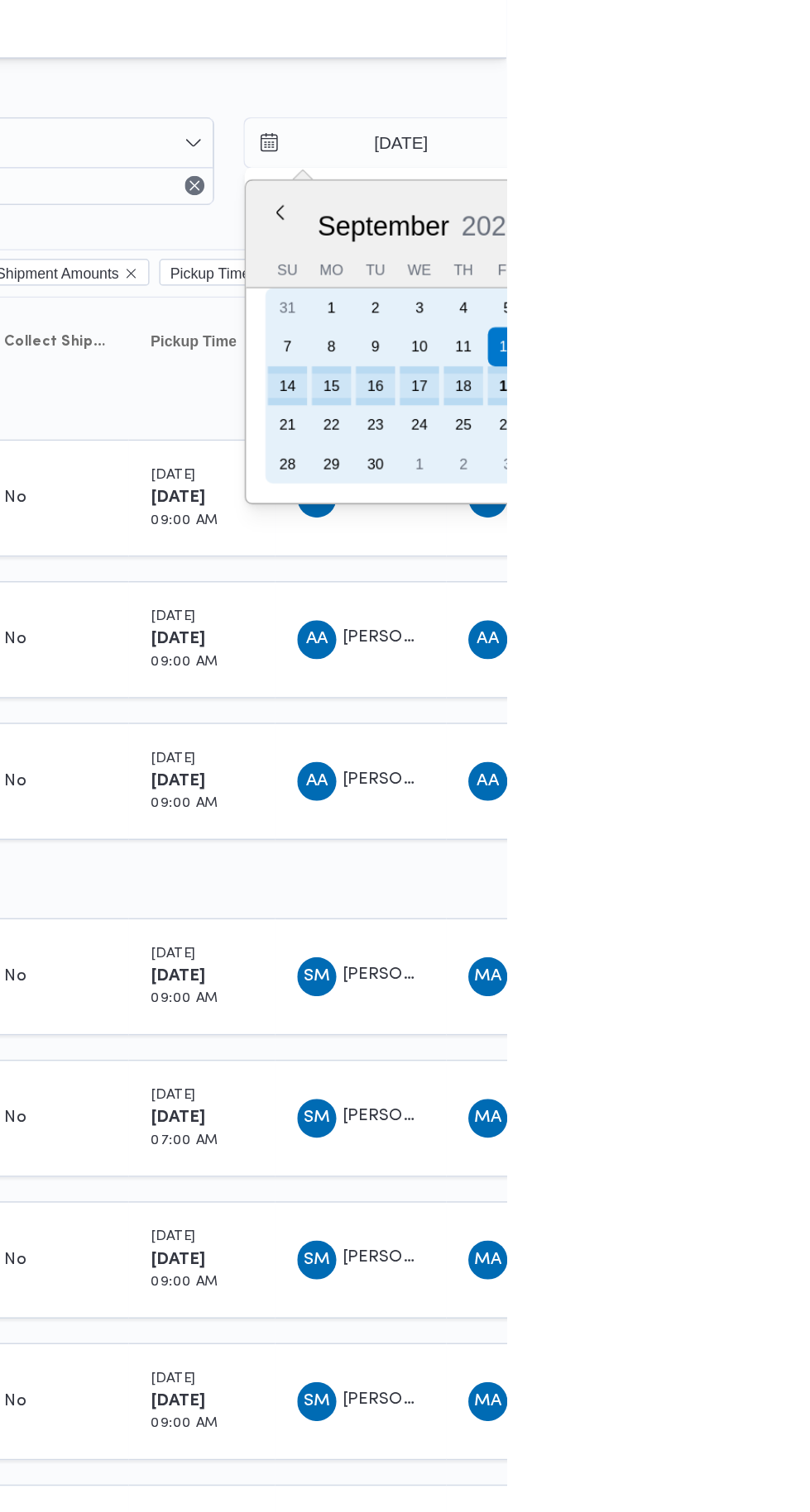
click at [805, 263] on div "19" at bounding box center [810, 261] width 27 height 27
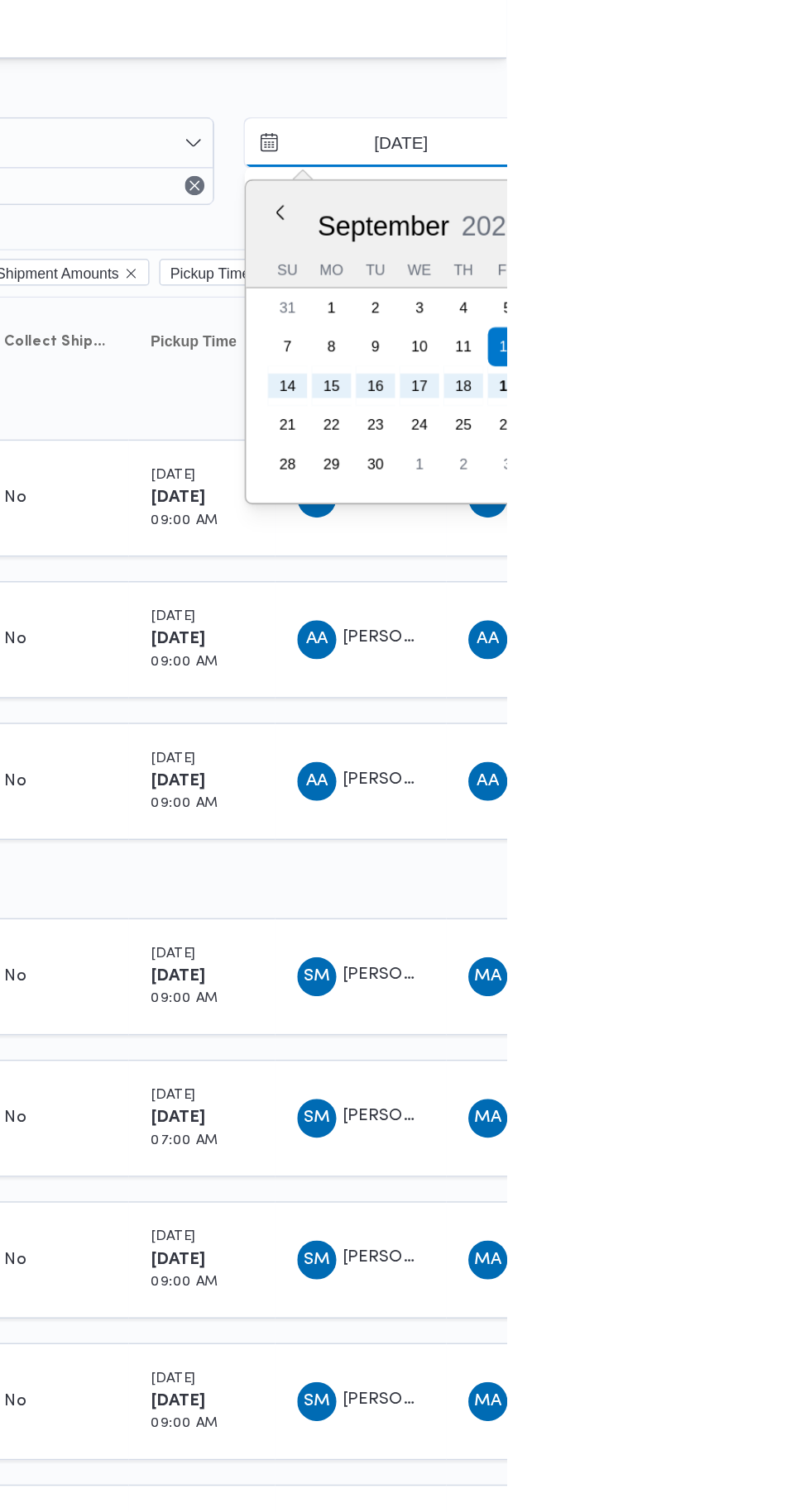
type input "[DATE]"
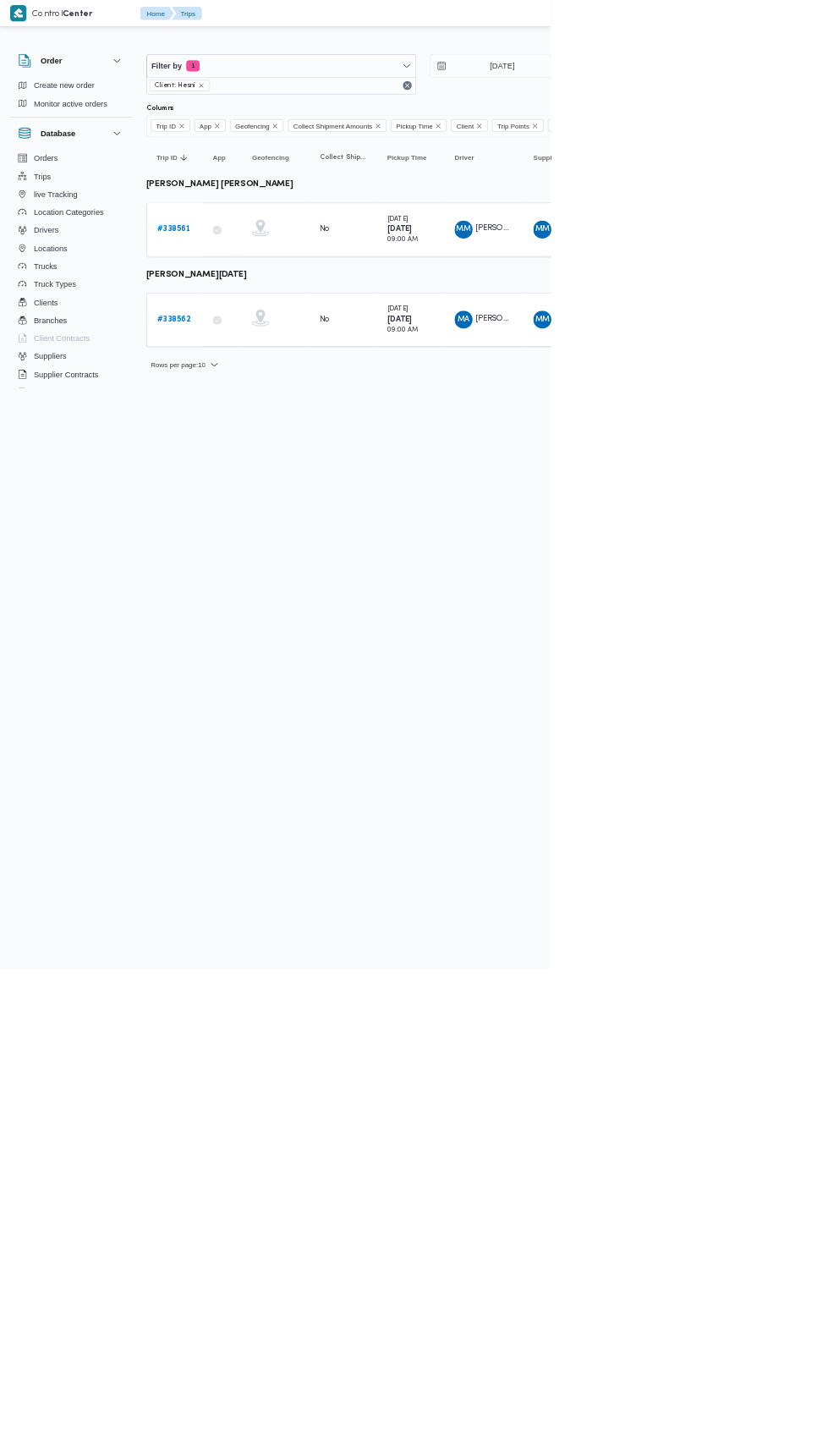
click at [239, 342] on b "# 338561" at bounding box center [261, 345] width 51 height 11
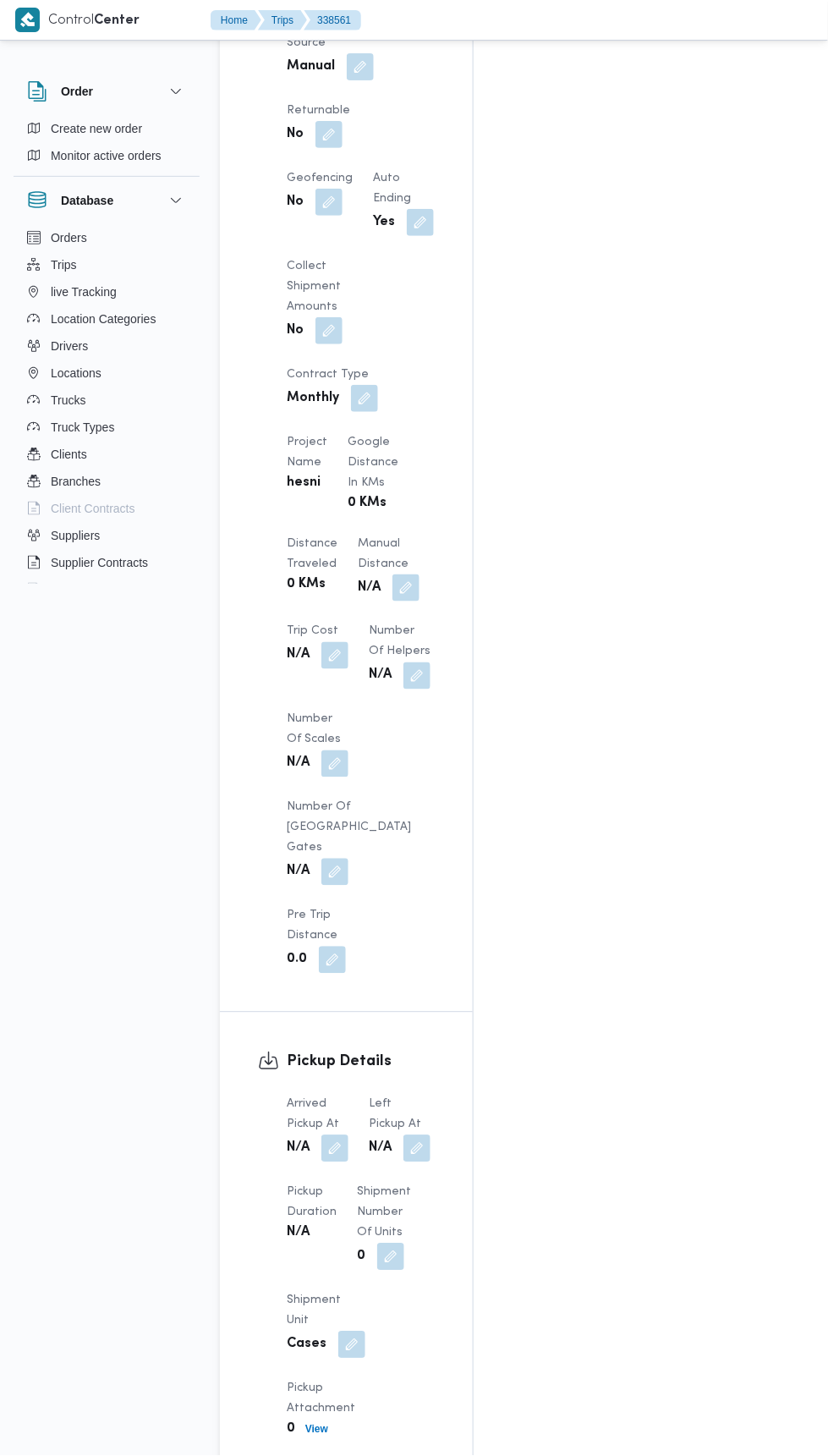
scroll to position [1286, 0]
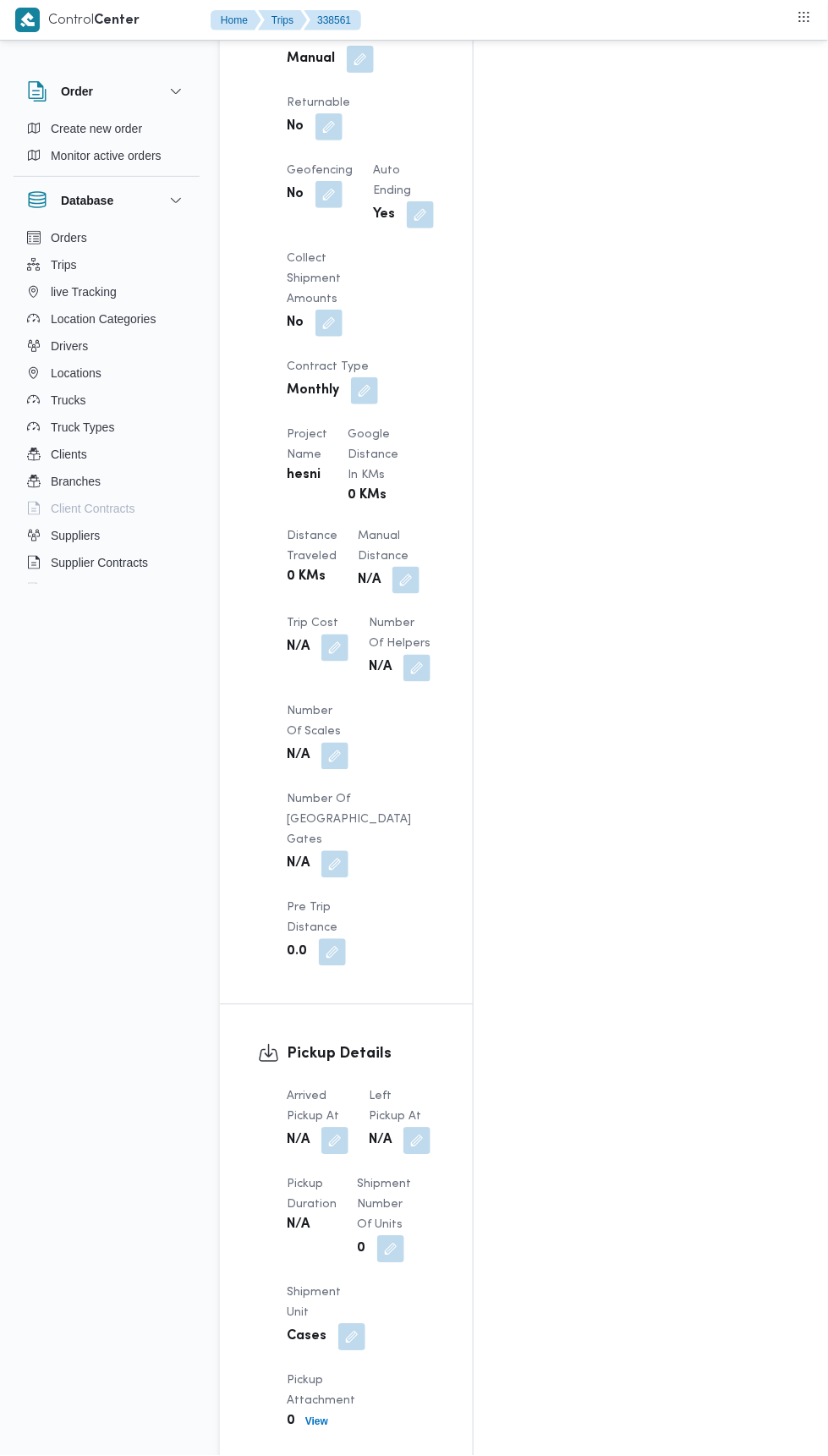
click at [336, 1128] on button "button" at bounding box center [334, 1141] width 27 height 27
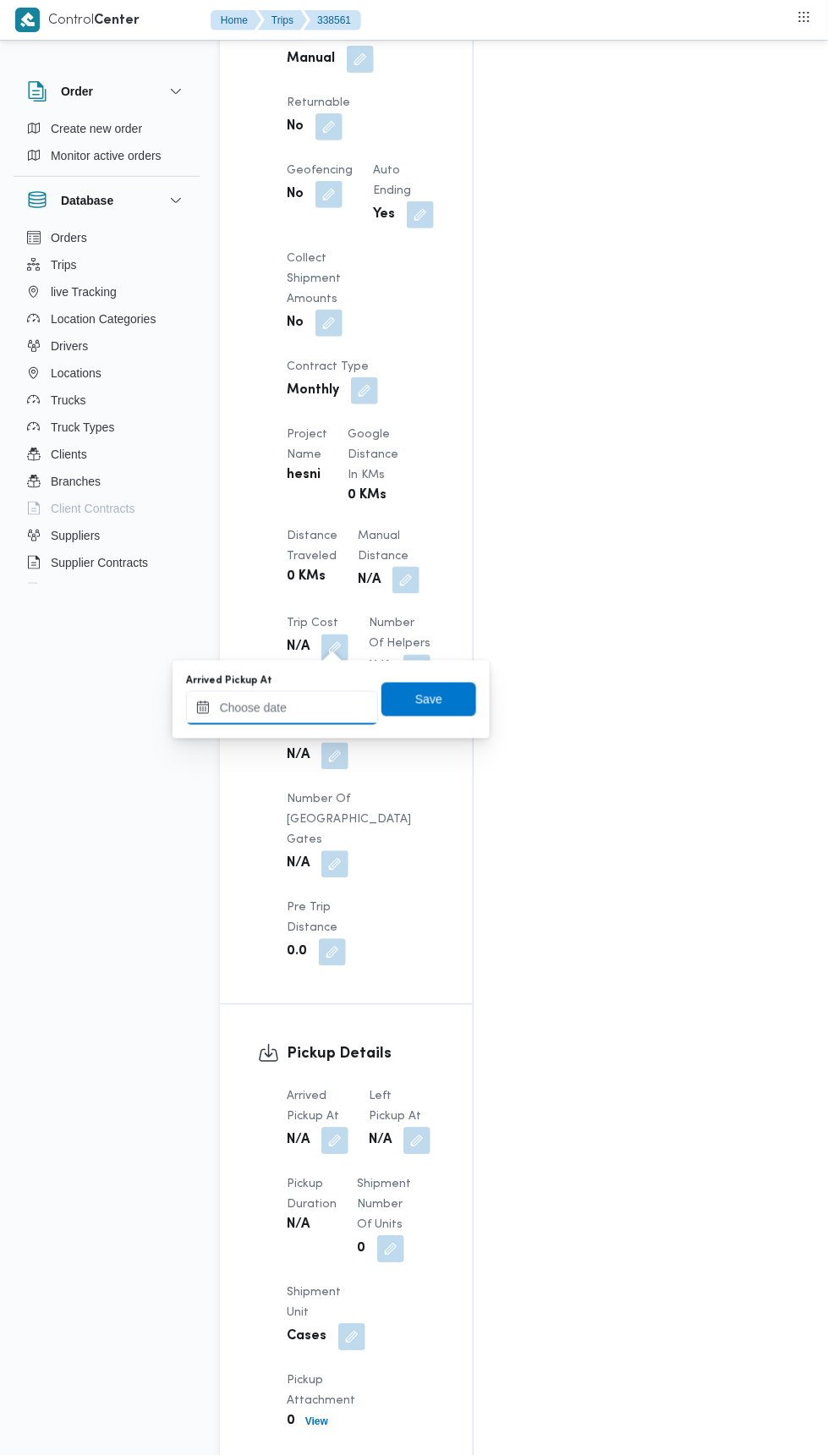
click at [345, 703] on input "Arrived Pickup At" at bounding box center [282, 708] width 192 height 34
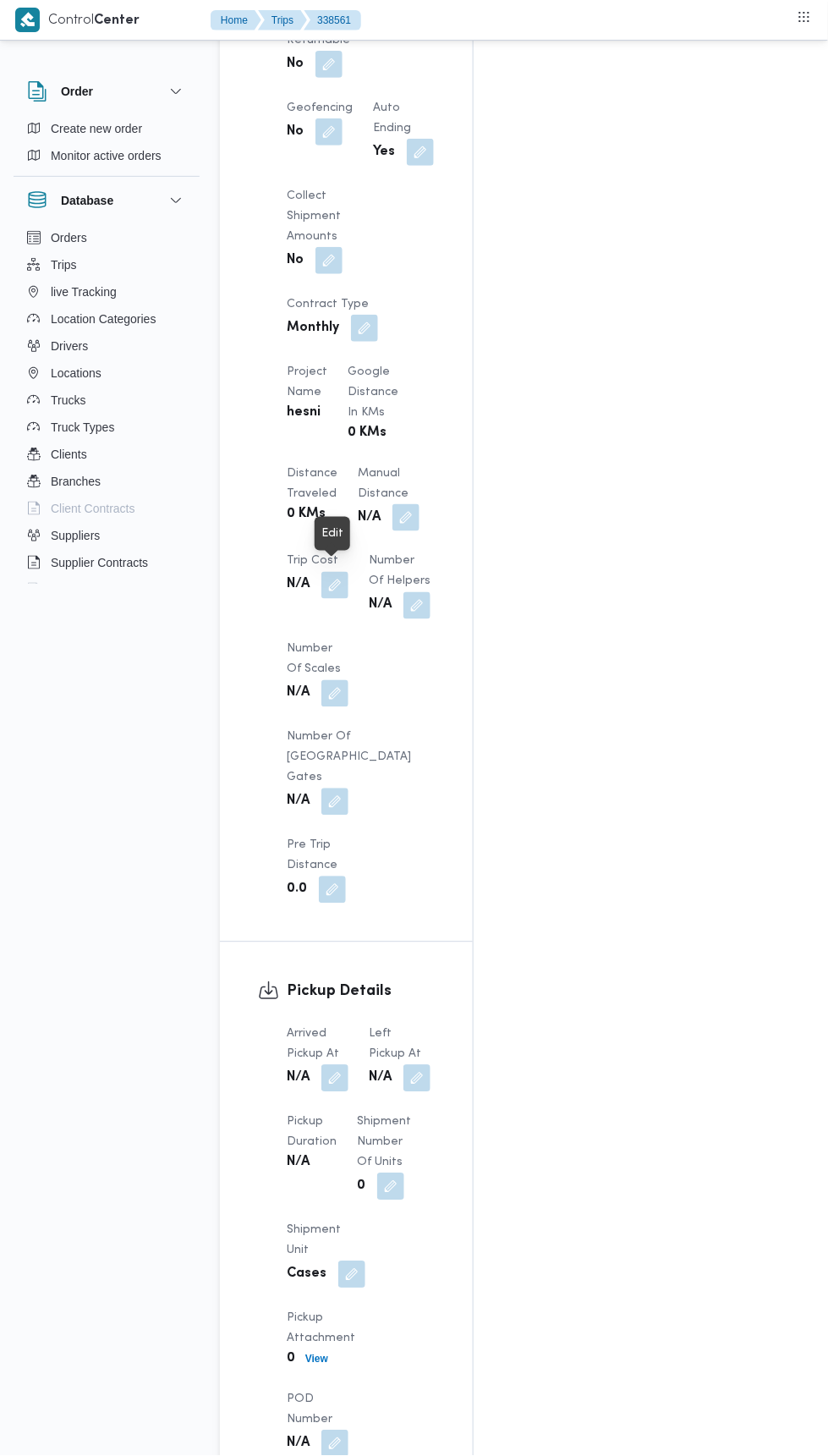
scroll to position [1355, 0]
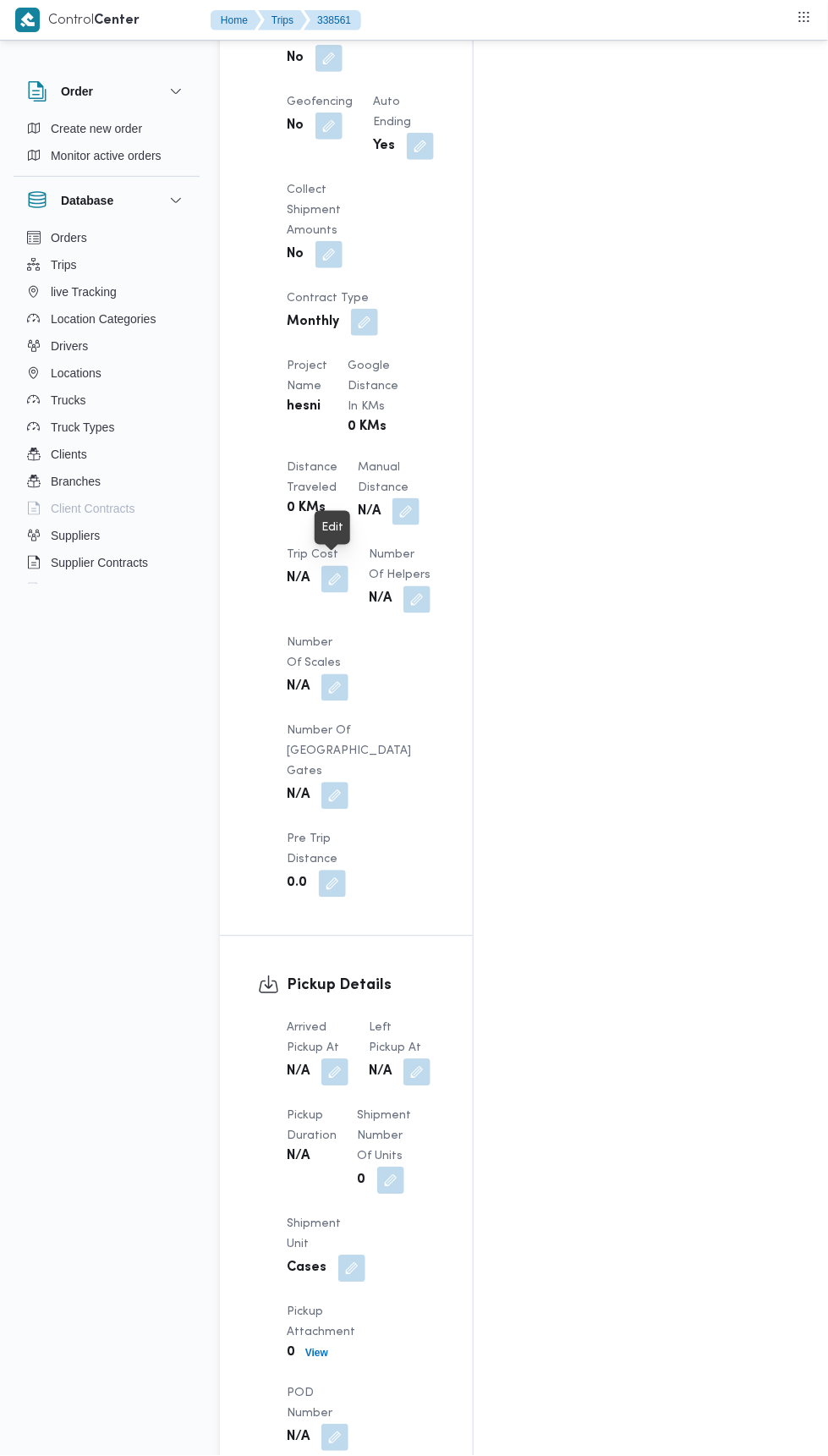
click at [345, 1059] on button "button" at bounding box center [334, 1072] width 27 height 27
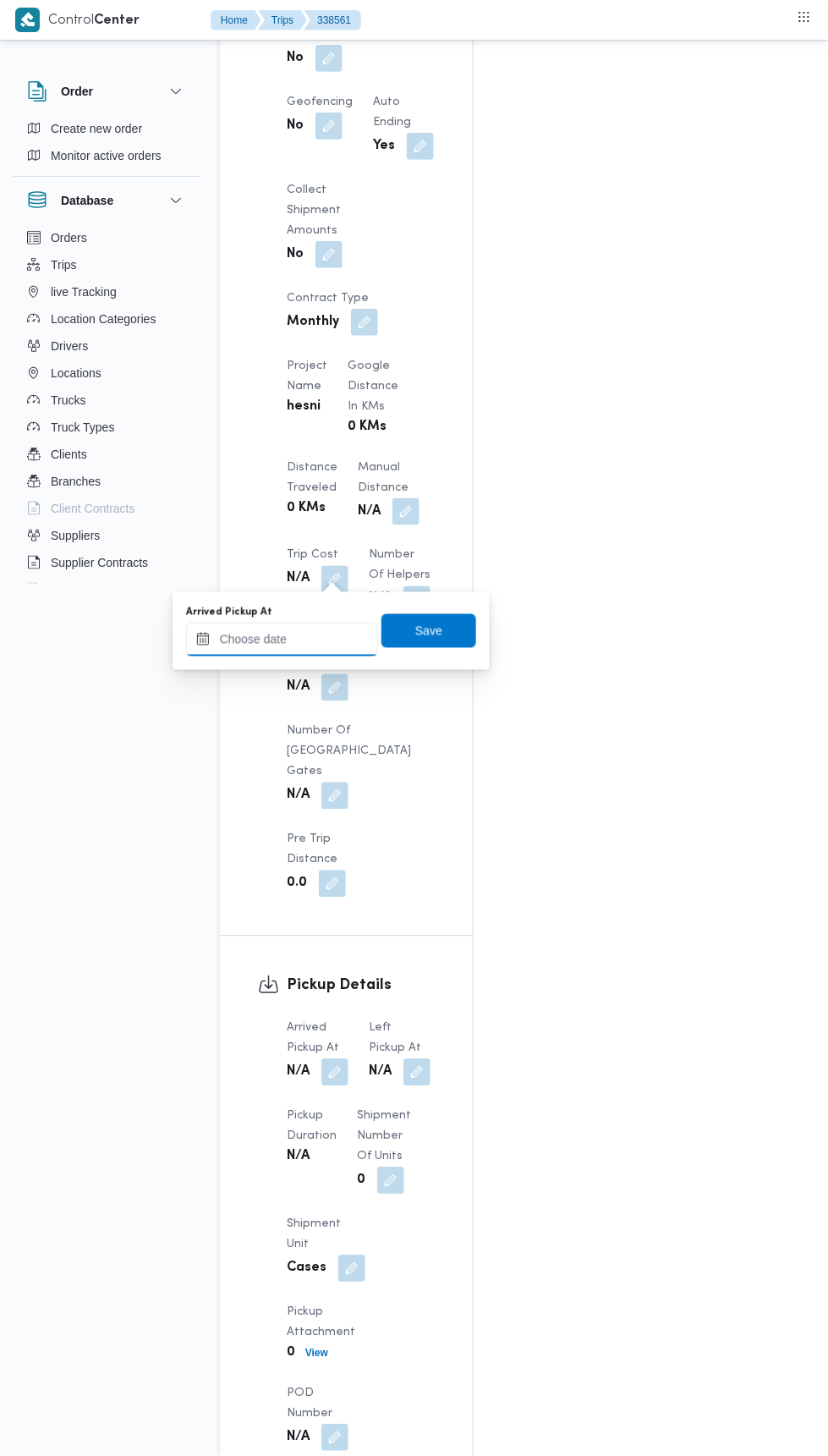
click at [332, 643] on input "Arrived Pickup At" at bounding box center [282, 640] width 192 height 34
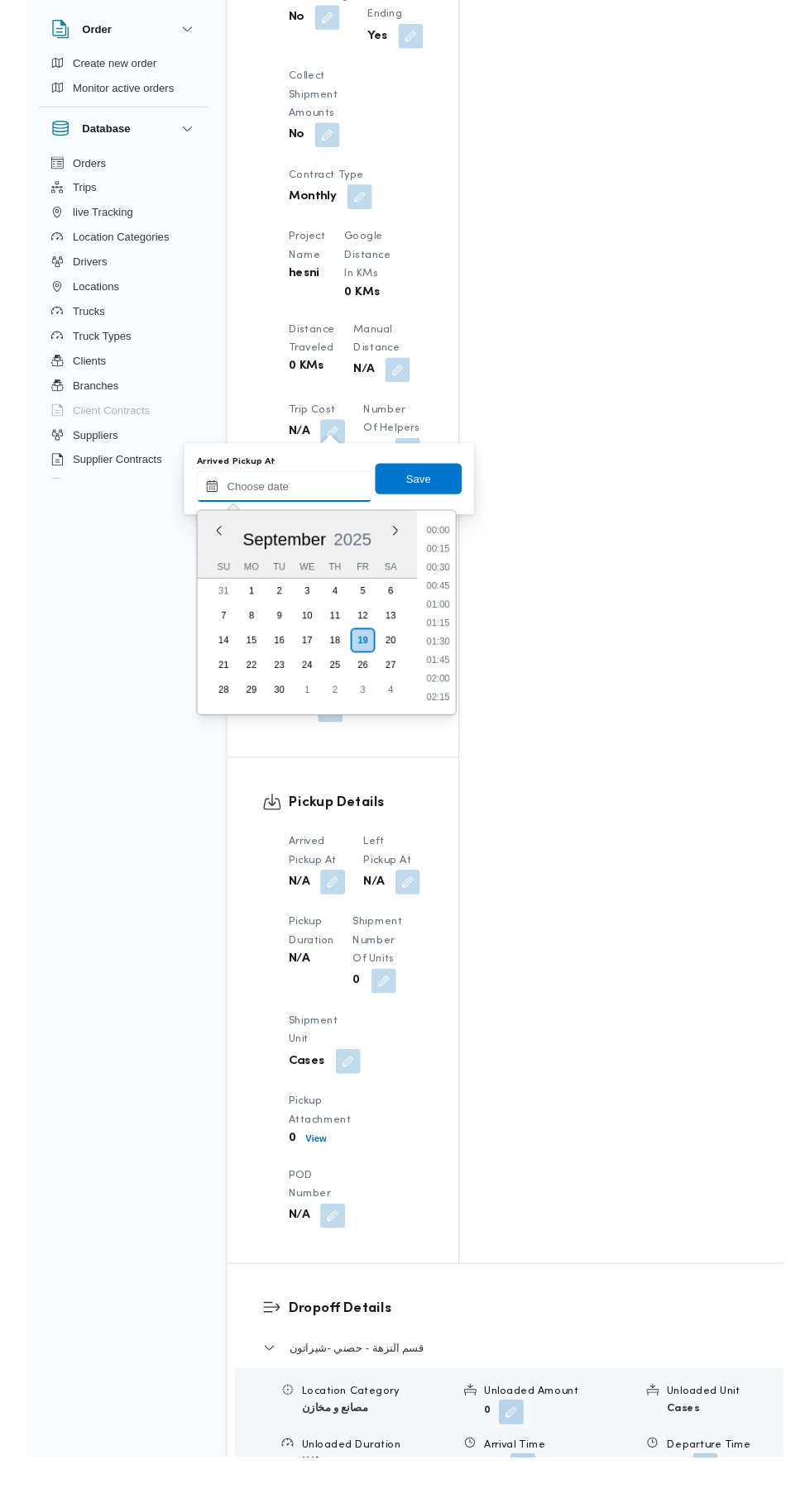
scroll to position [634, 0]
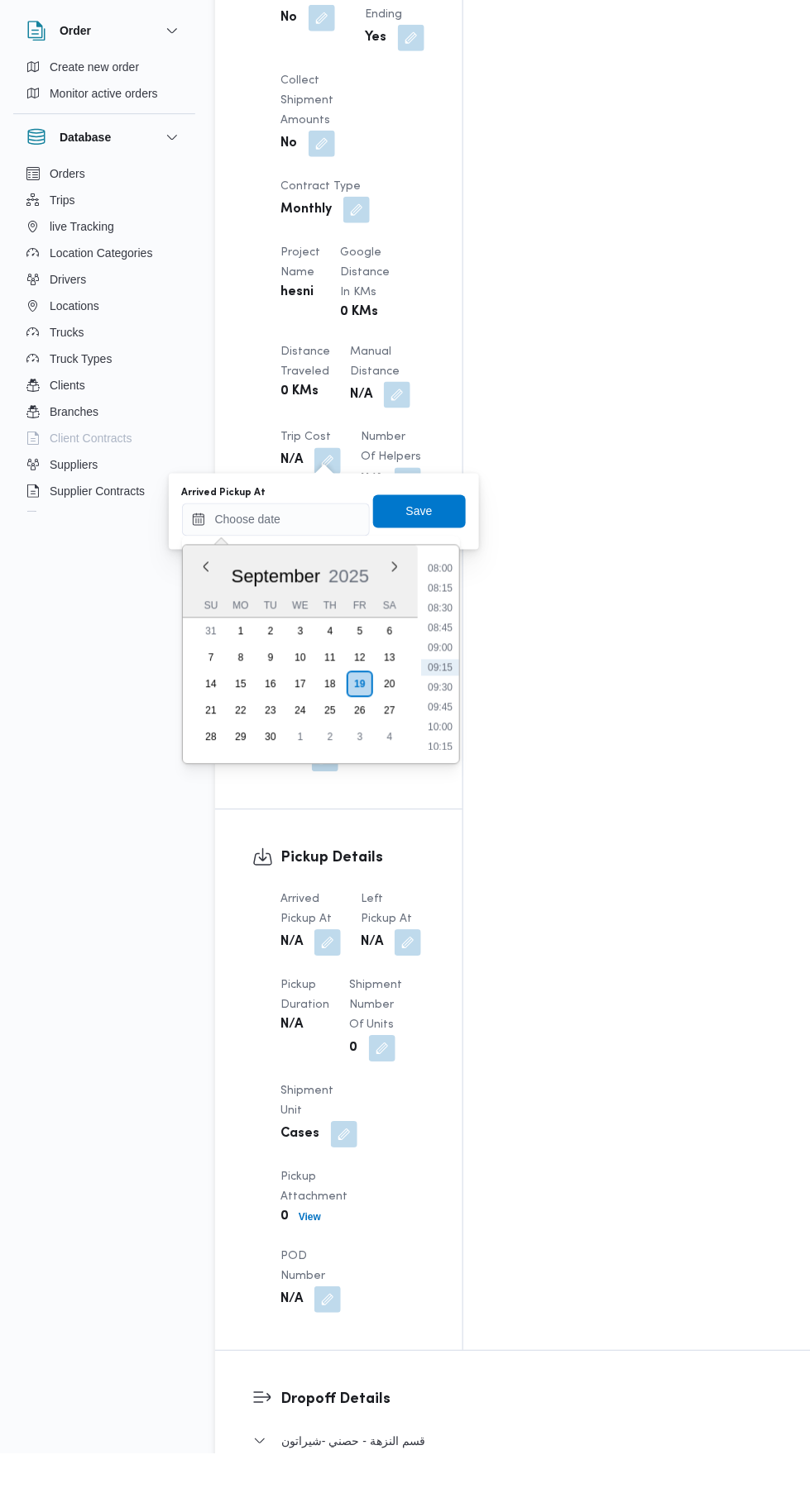
click at [439, 726] on li "09:15" at bounding box center [440, 726] width 38 height 16
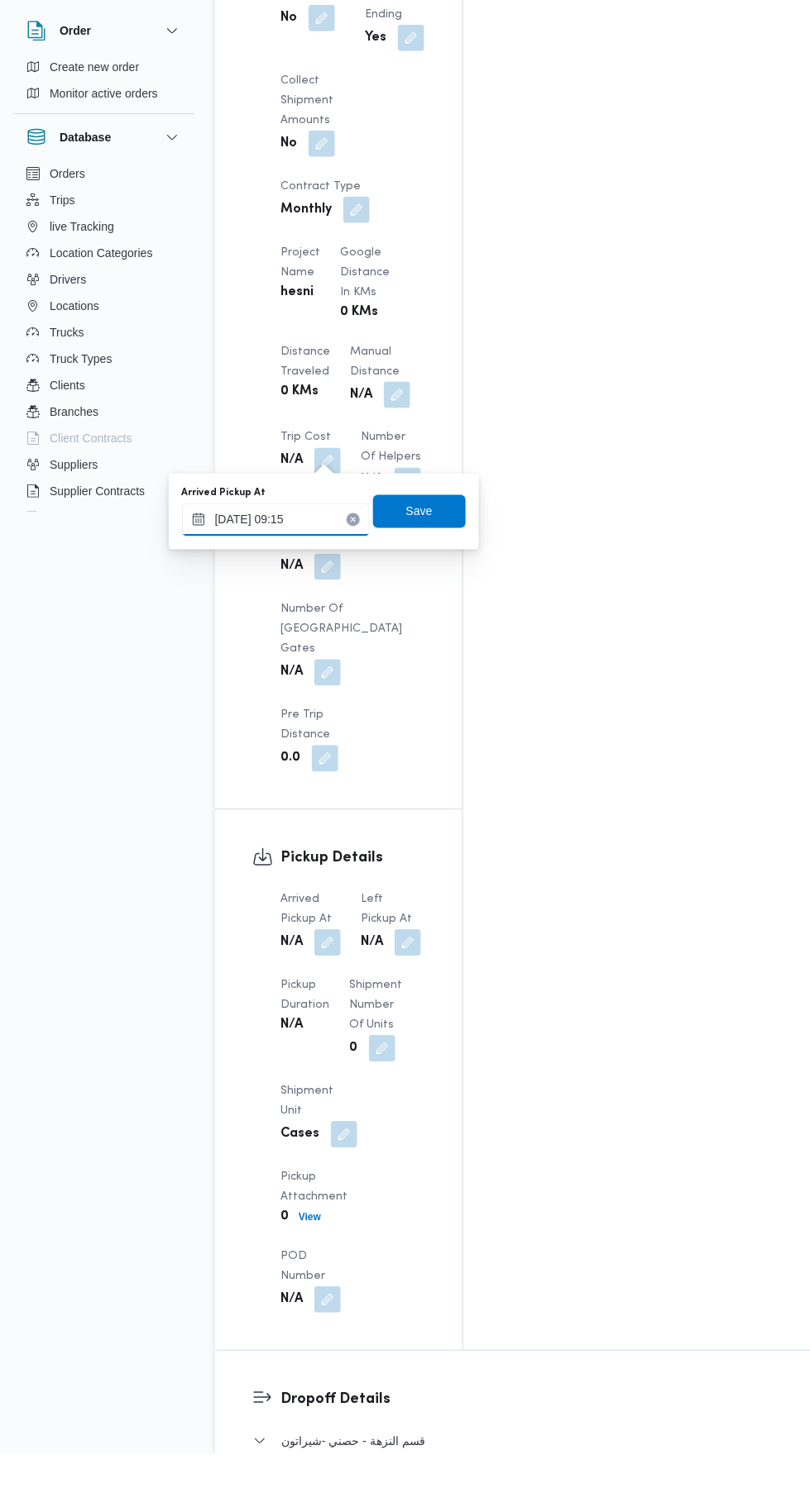
click at [324, 579] on input "[DATE] 09:15" at bounding box center [275, 579] width 188 height 33
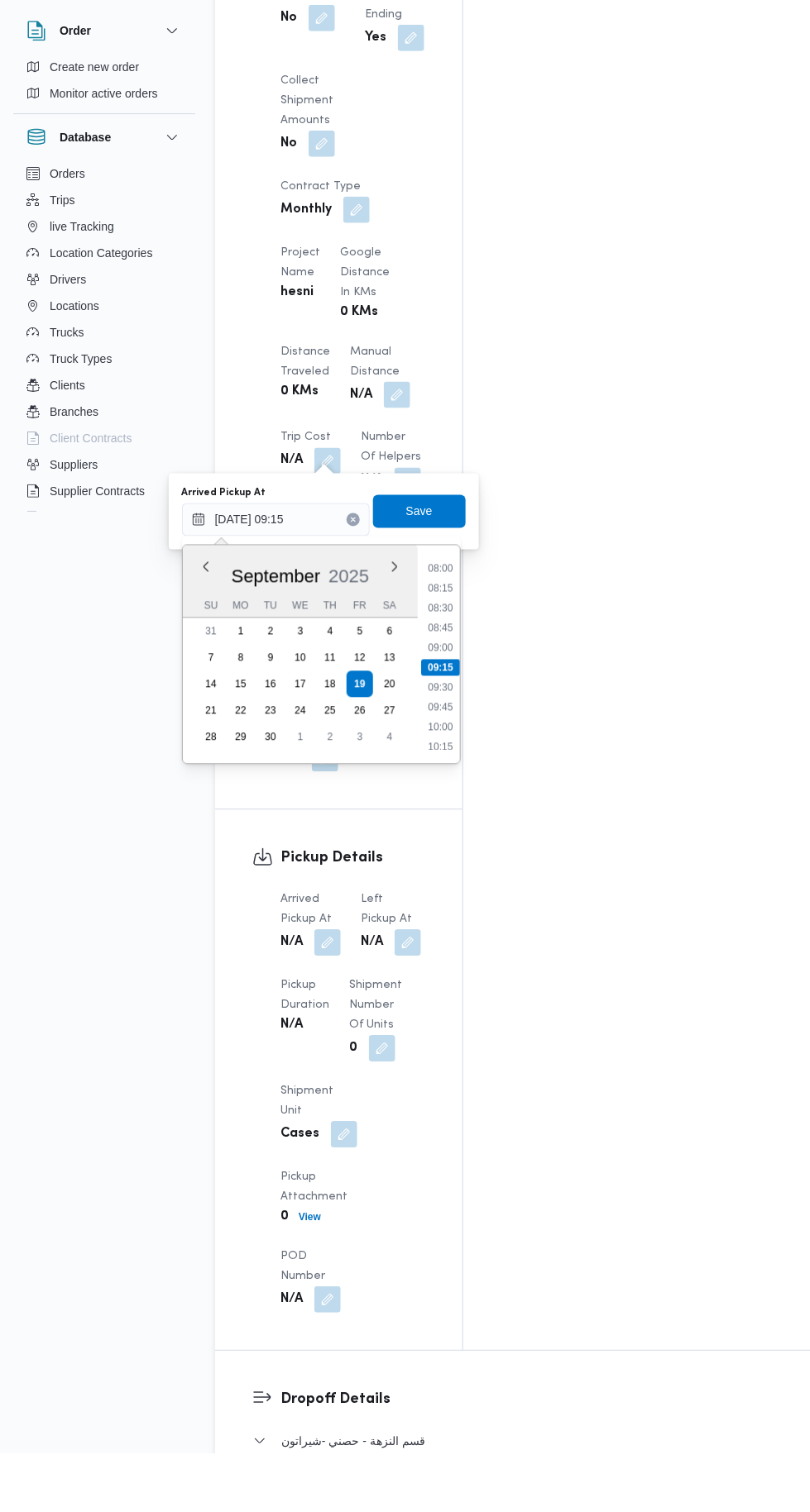
click at [450, 749] on li "09:30" at bounding box center [440, 746] width 38 height 16
type input "[DATE] 09:30"
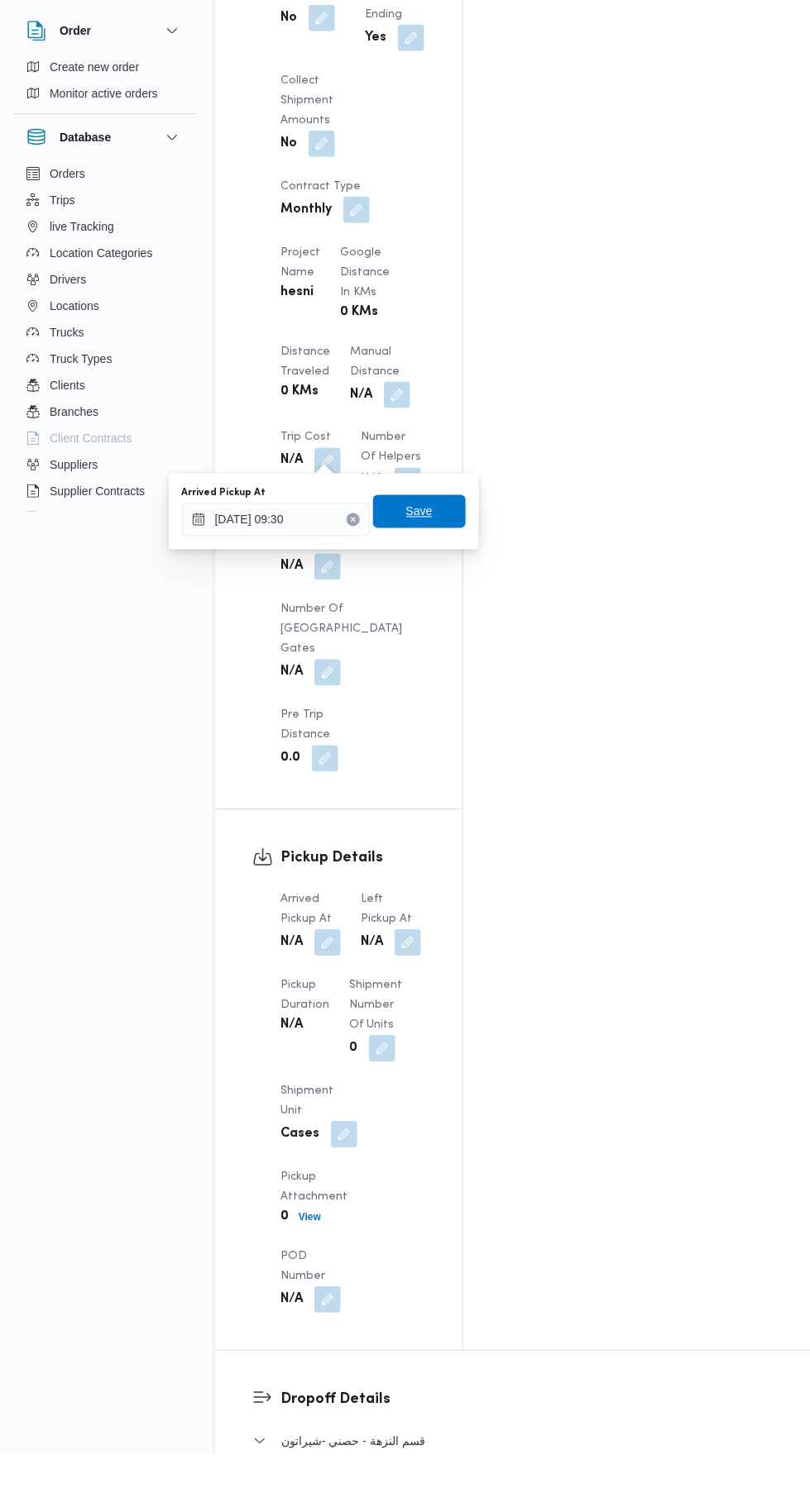
click at [446, 567] on span "Save" at bounding box center [420, 570] width 93 height 33
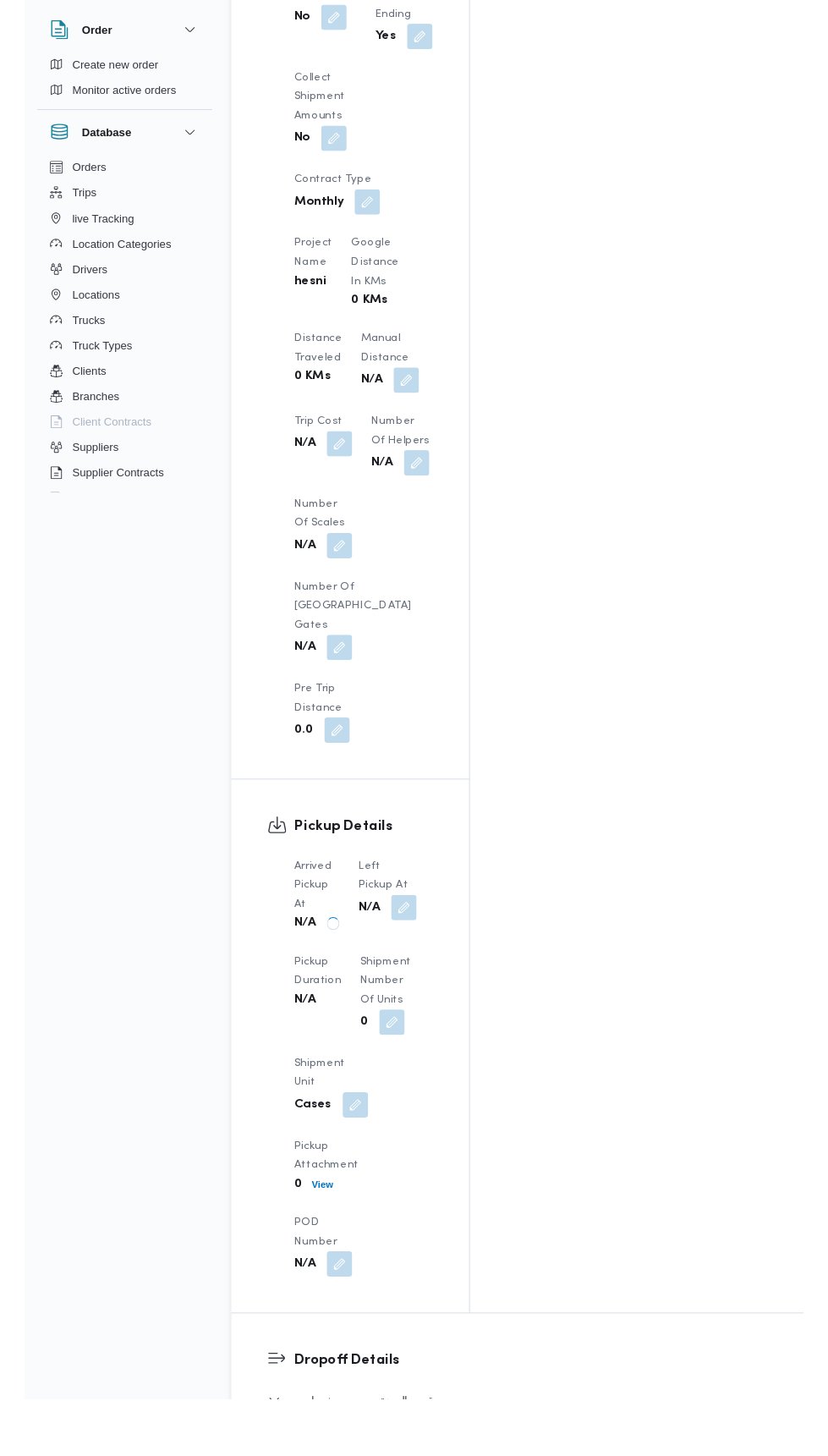
scroll to position [1402, 0]
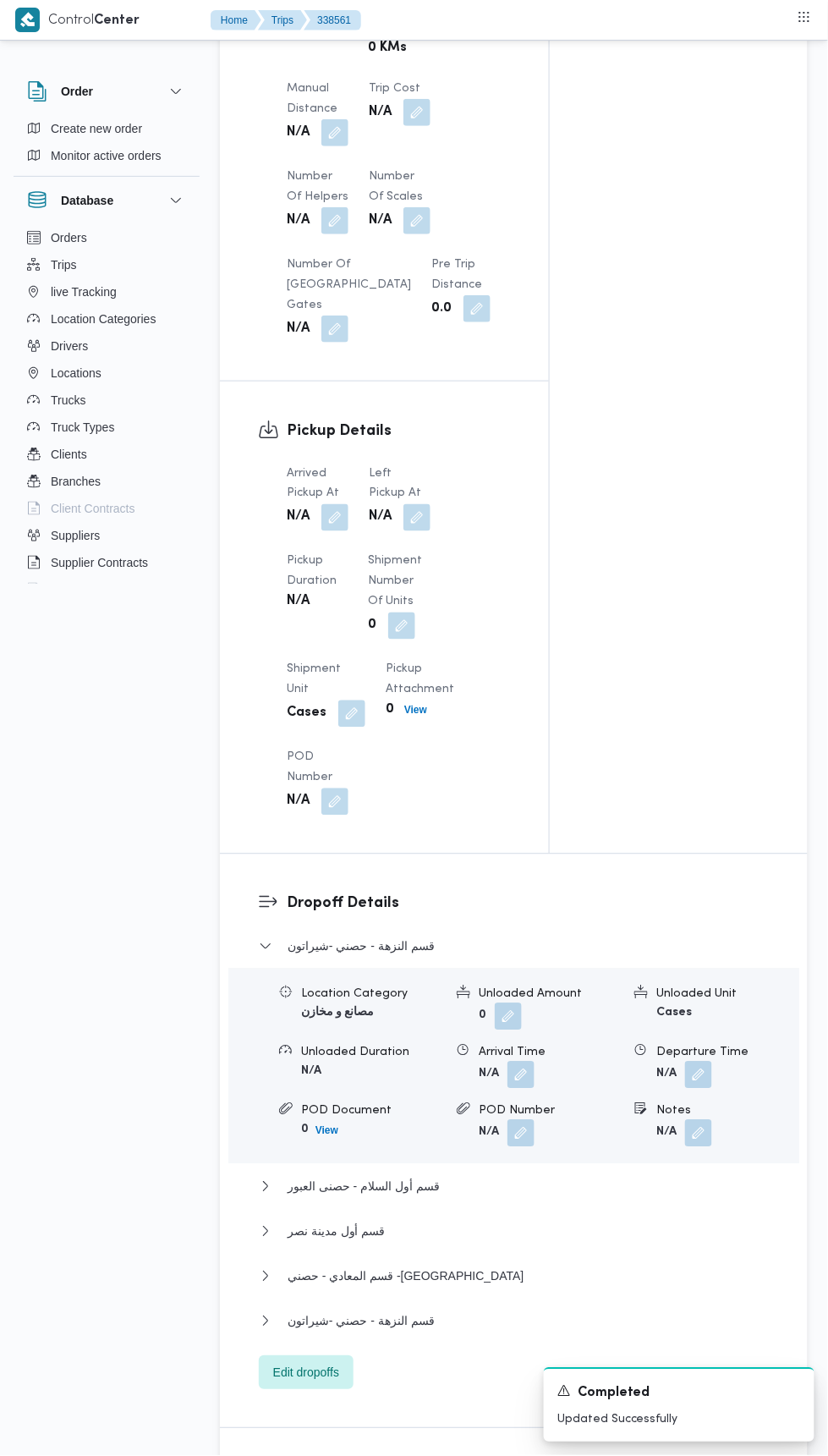
click at [410, 526] on span at bounding box center [412, 518] width 35 height 27
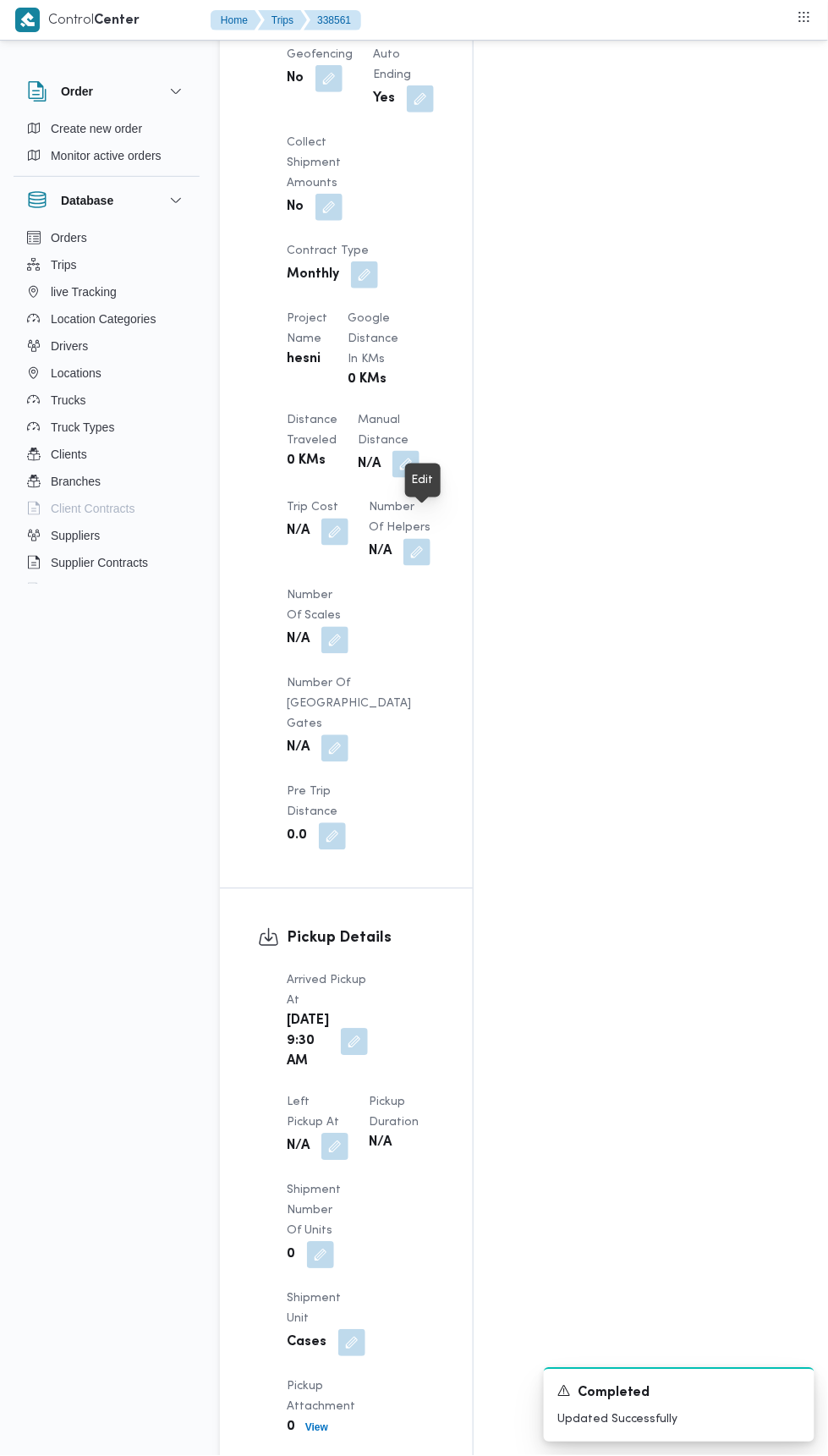
click at [348, 1094] on div "Left Pickup At N/A" at bounding box center [318, 1127] width 61 height 68
click at [348, 1134] on button "button" at bounding box center [334, 1147] width 27 height 27
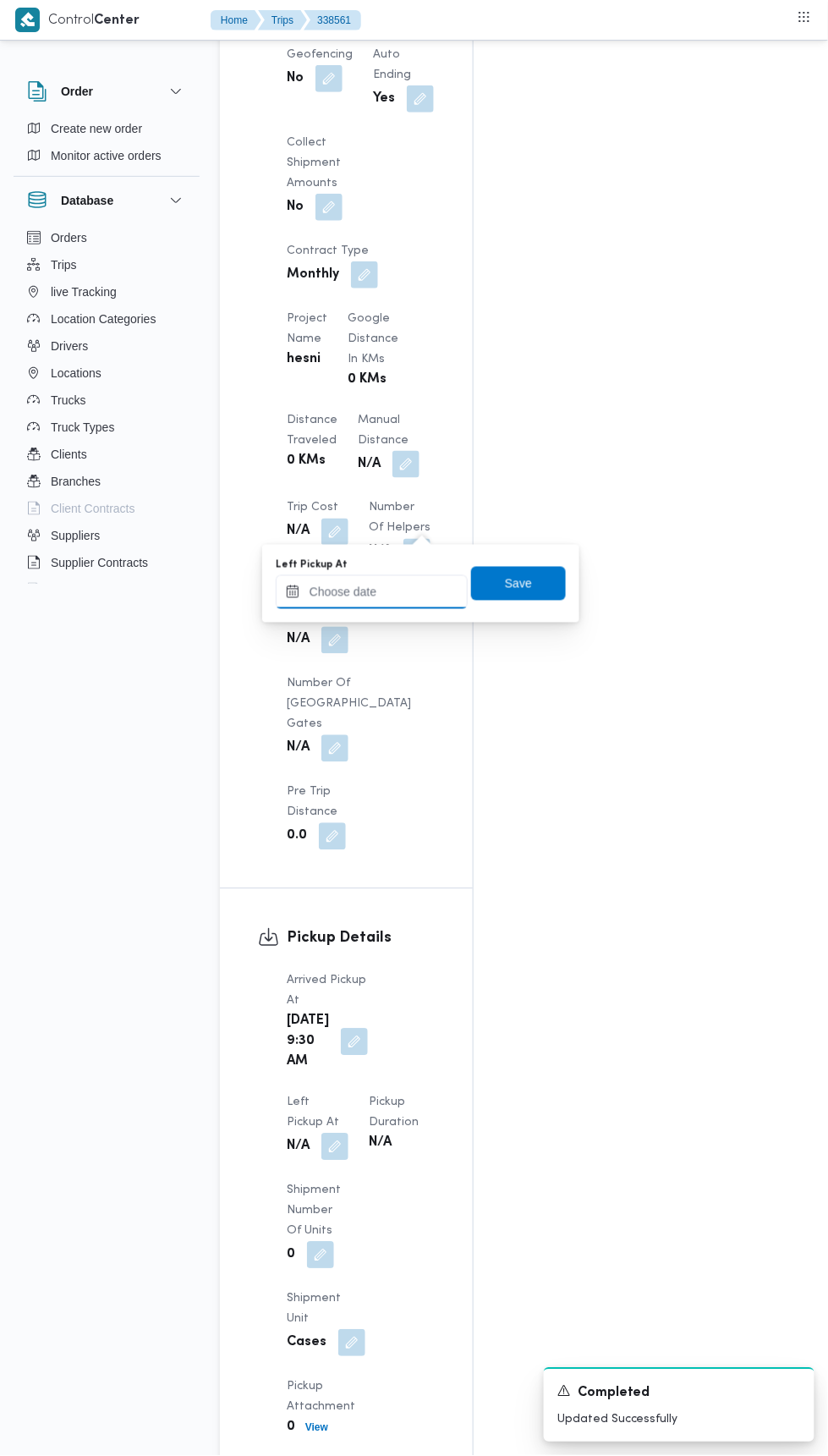
click at [406, 591] on input "Left Pickup At" at bounding box center [371, 592] width 192 height 34
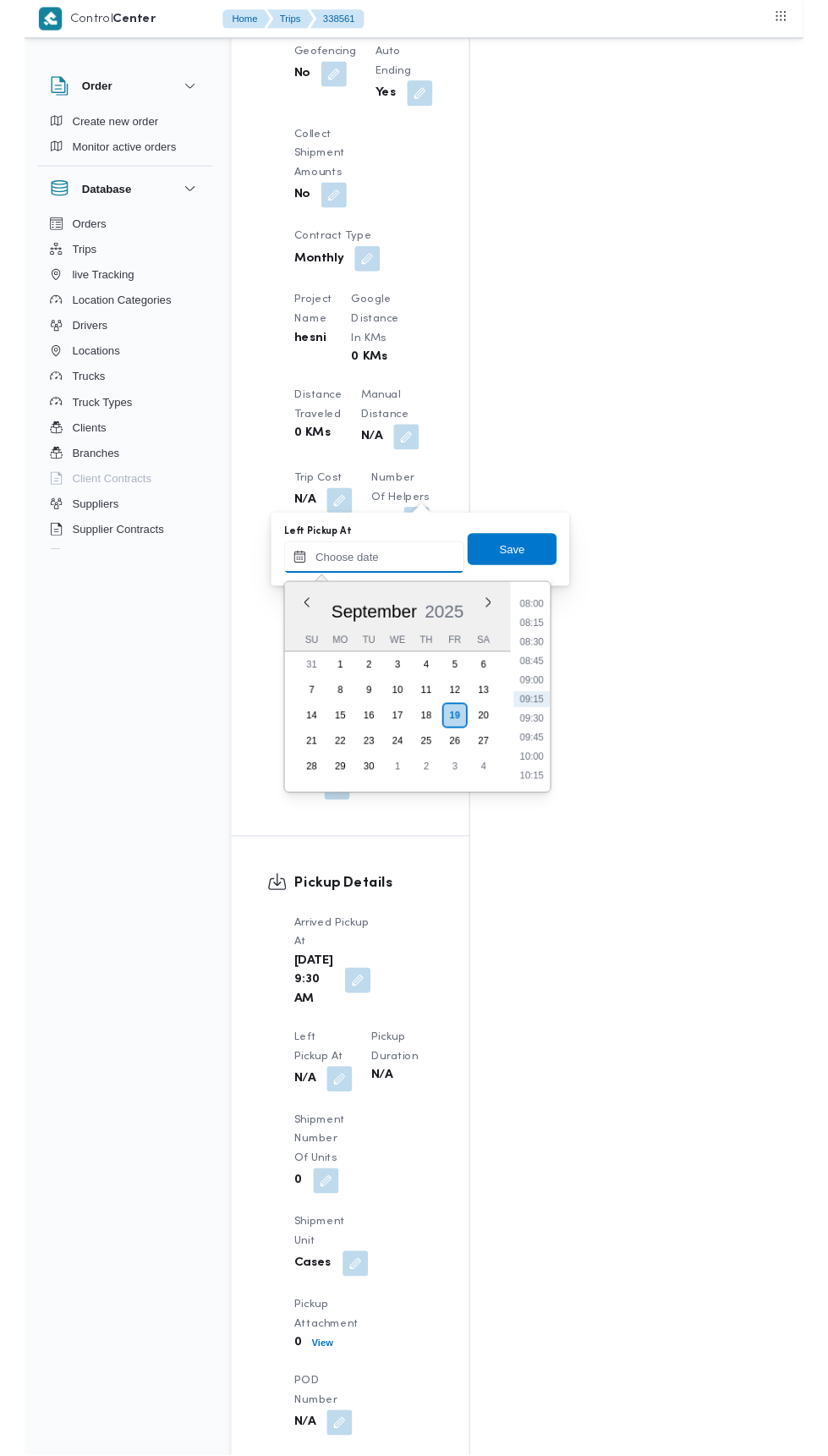
scroll to position [720, 0]
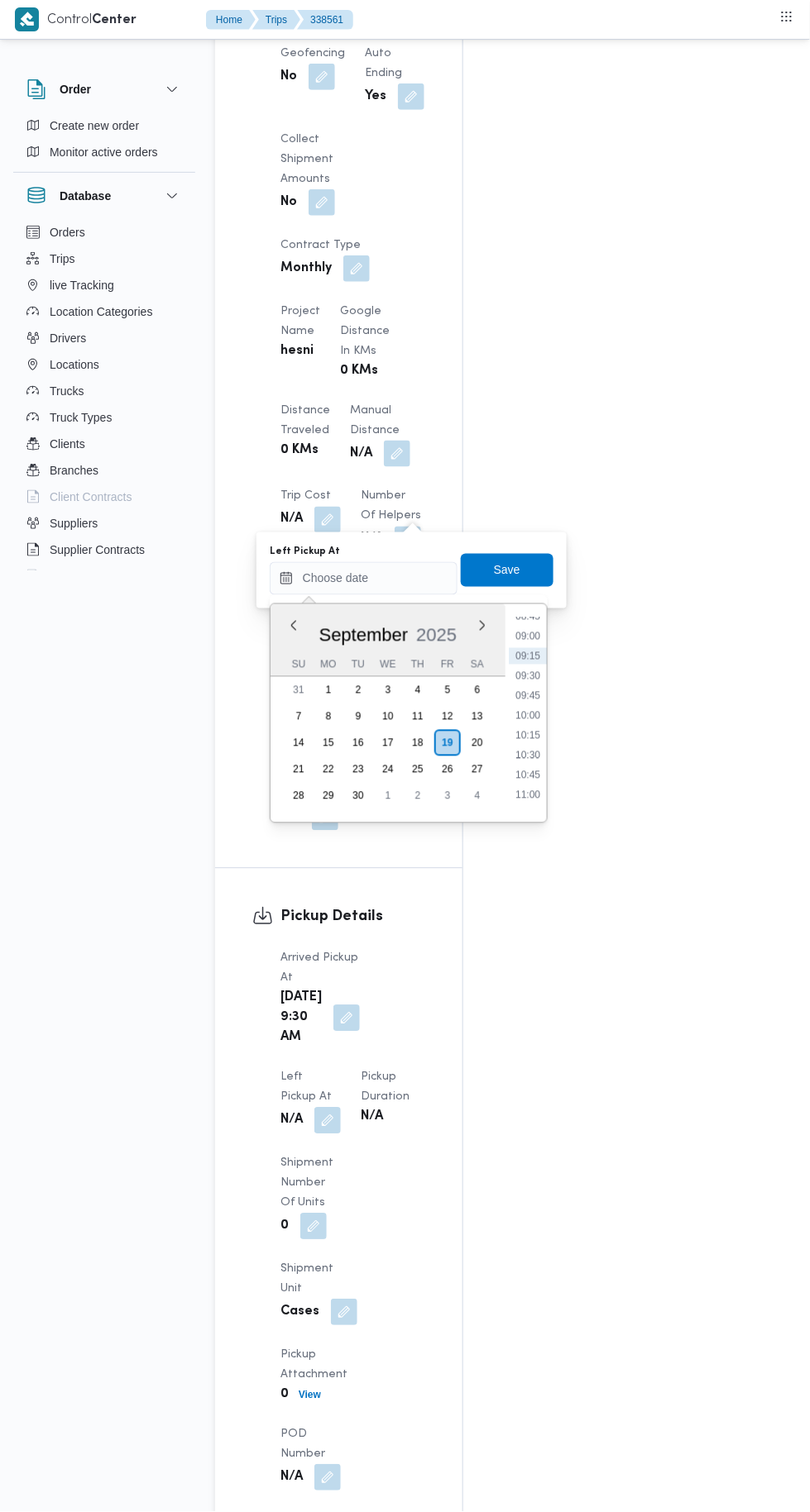
click at [532, 759] on li "10:30" at bounding box center [528, 756] width 38 height 16
type input "[DATE] 10:30"
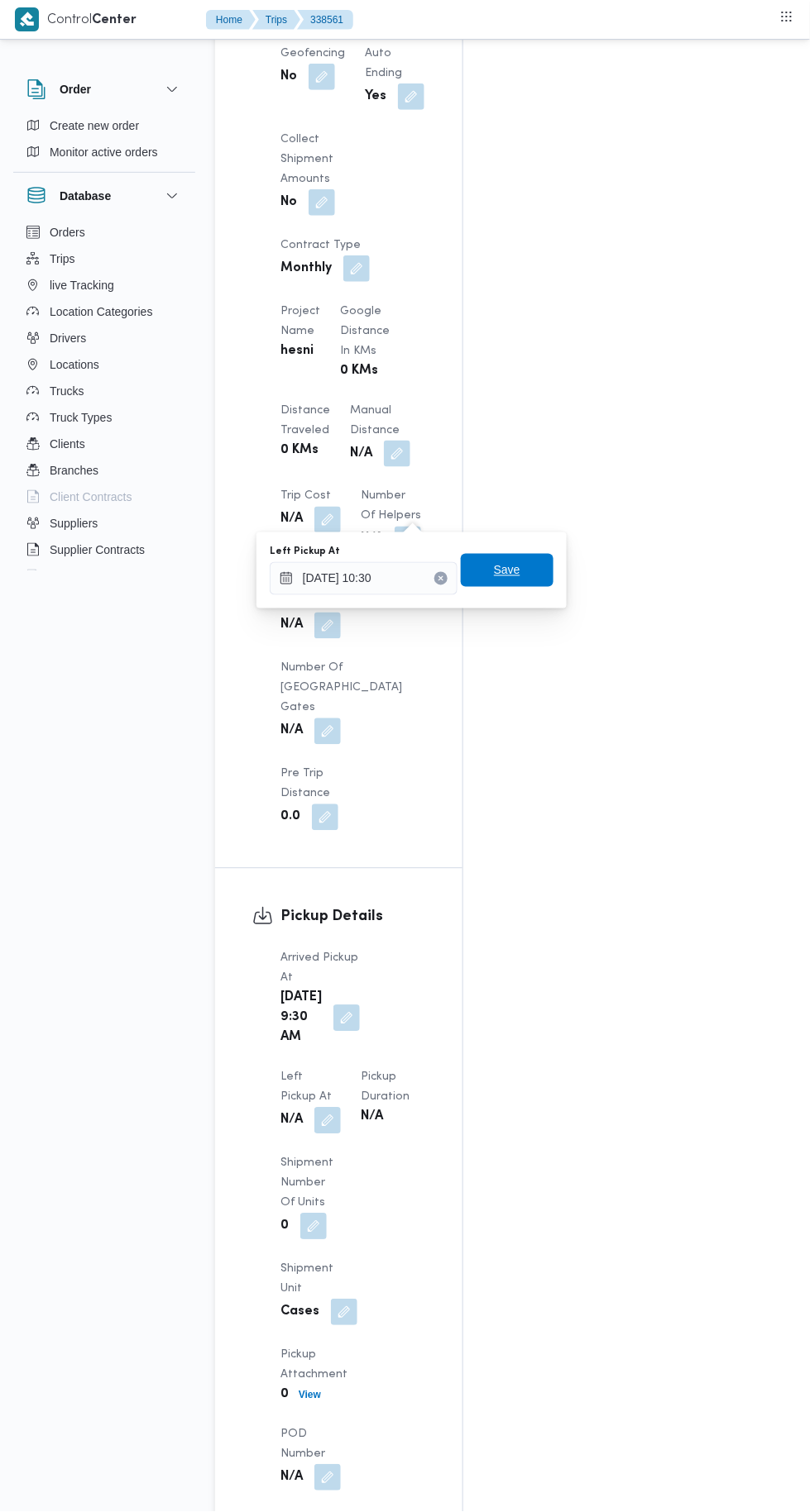
click at [523, 555] on span "Save" at bounding box center [507, 570] width 93 height 33
